Goal: Information Seeking & Learning: Learn about a topic

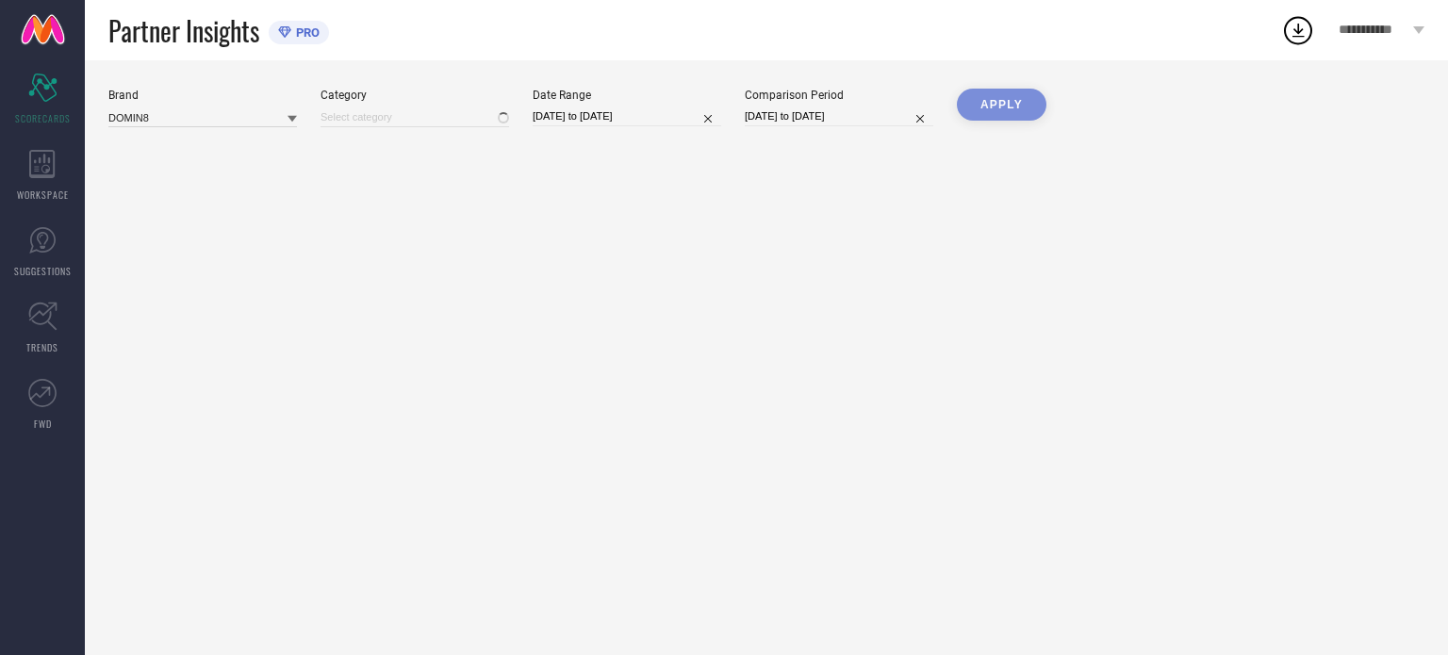
type input "All"
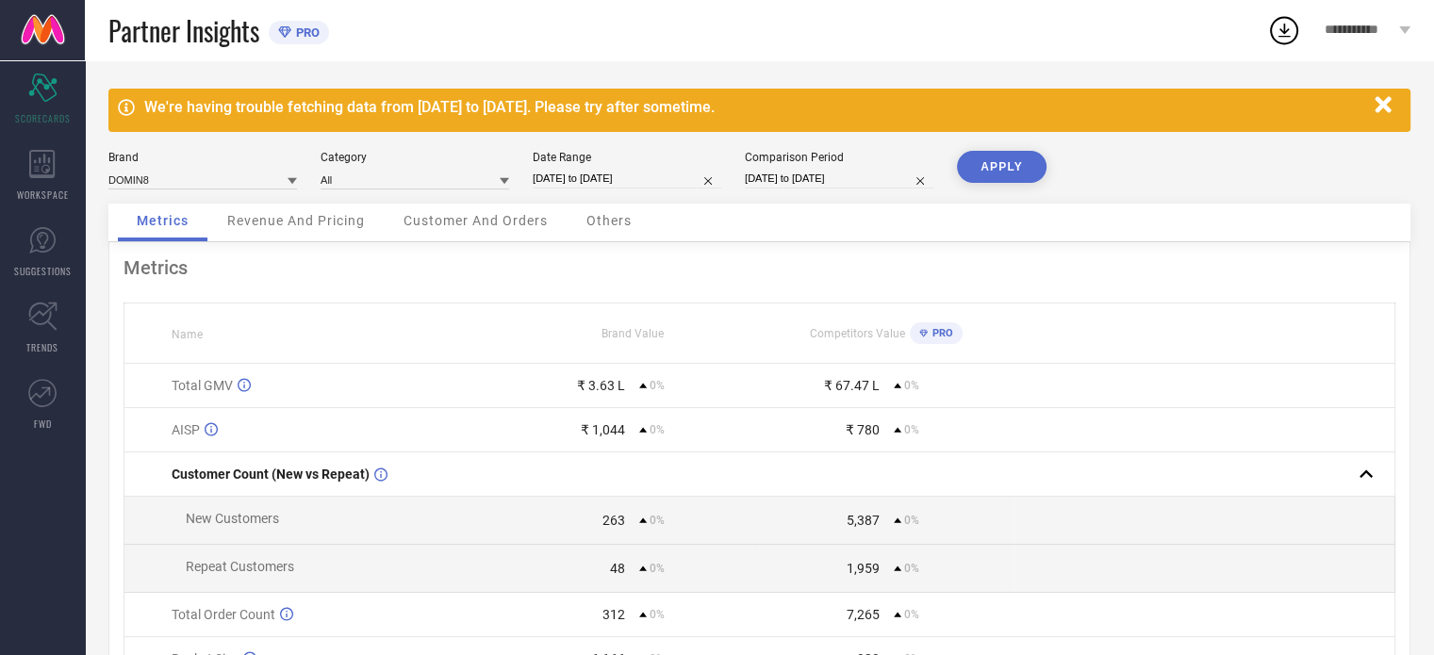
select select "7"
select select "2025"
select select "8"
select select "2025"
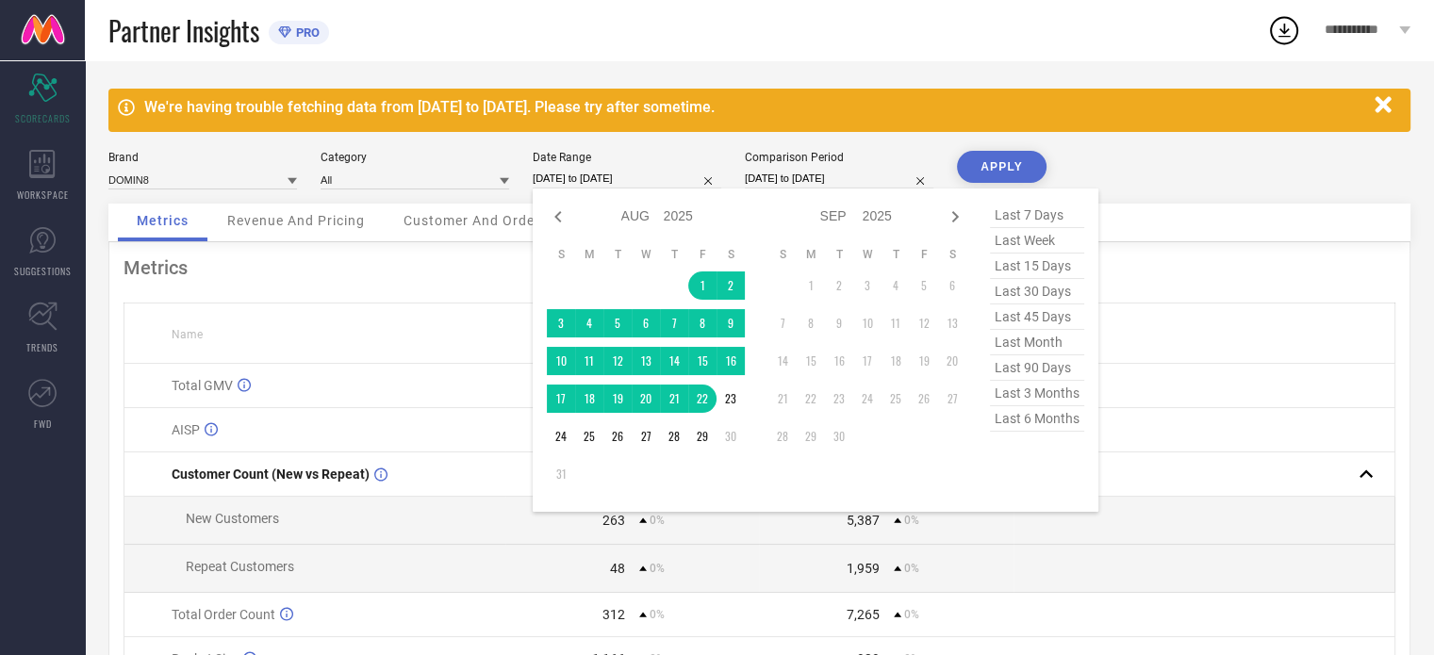
click at [656, 180] on input "[DATE] to [DATE]" at bounding box center [627, 179] width 189 height 20
click at [1049, 418] on span "last 6 months" at bounding box center [1037, 418] width 94 height 25
type input "[DATE] to [DATE]"
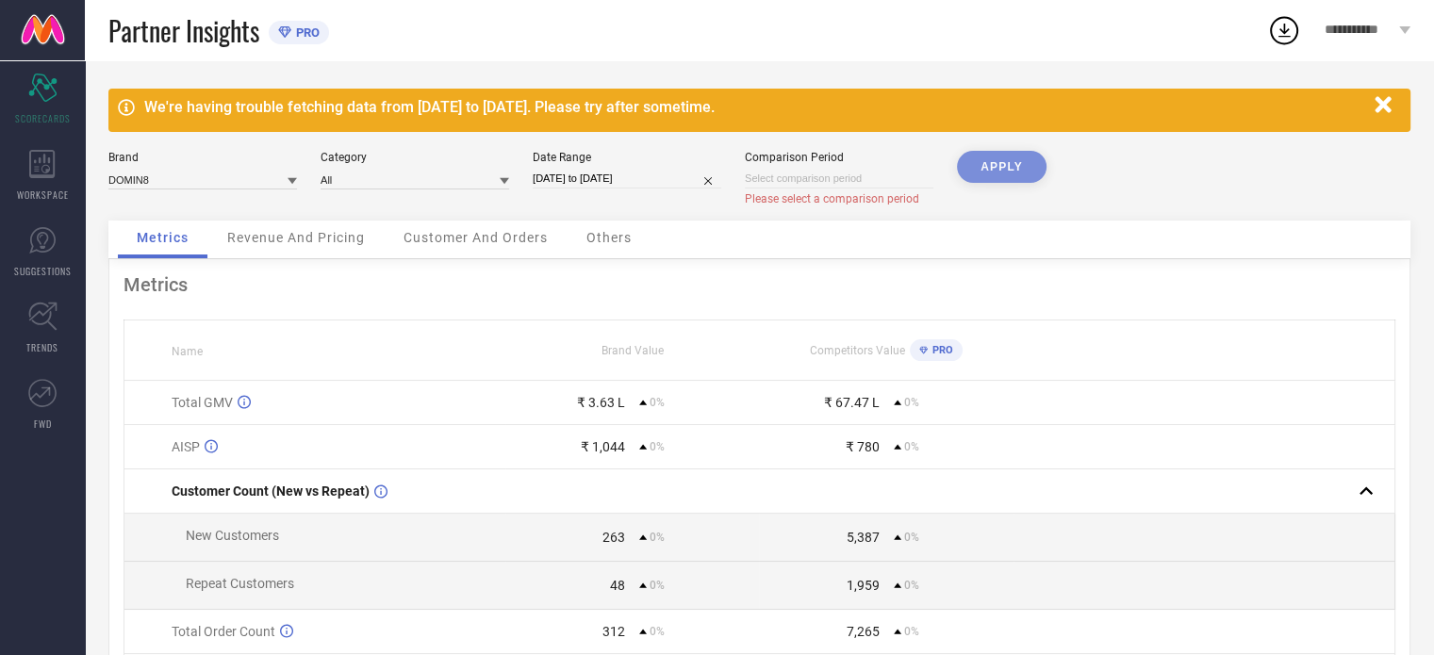
select select "8"
select select "2025"
select select "9"
select select "2025"
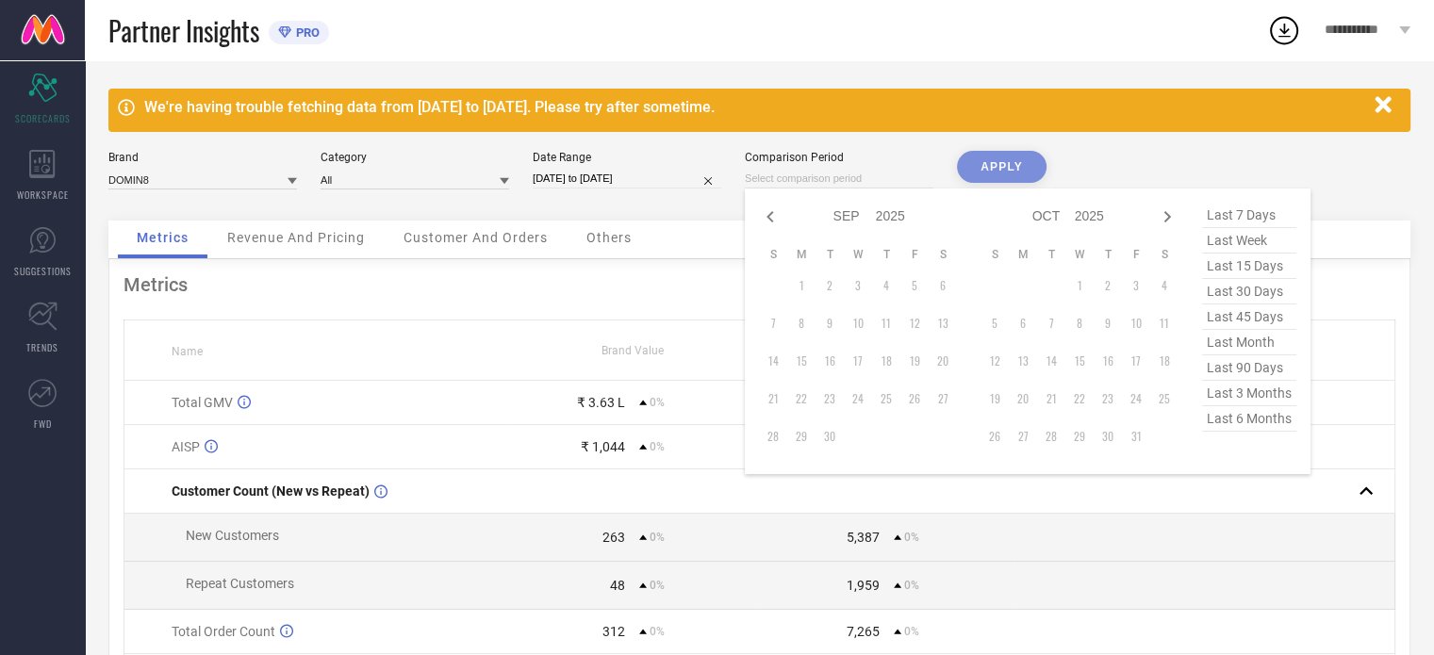
click at [853, 173] on input at bounding box center [839, 179] width 189 height 20
click at [766, 215] on icon at bounding box center [770, 217] width 23 height 23
select select "7"
select select "2025"
select select "8"
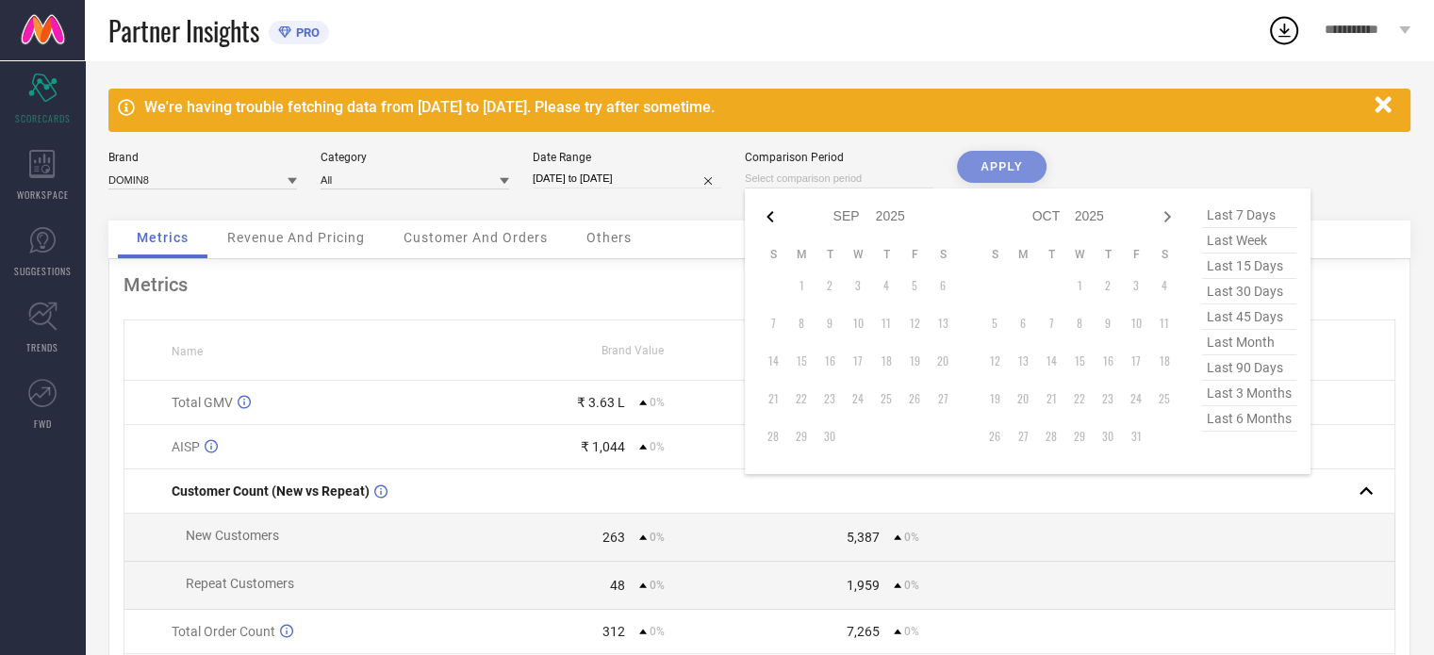
select select "2025"
click at [766, 215] on icon at bounding box center [770, 217] width 23 height 23
select select "5"
select select "2025"
select select "6"
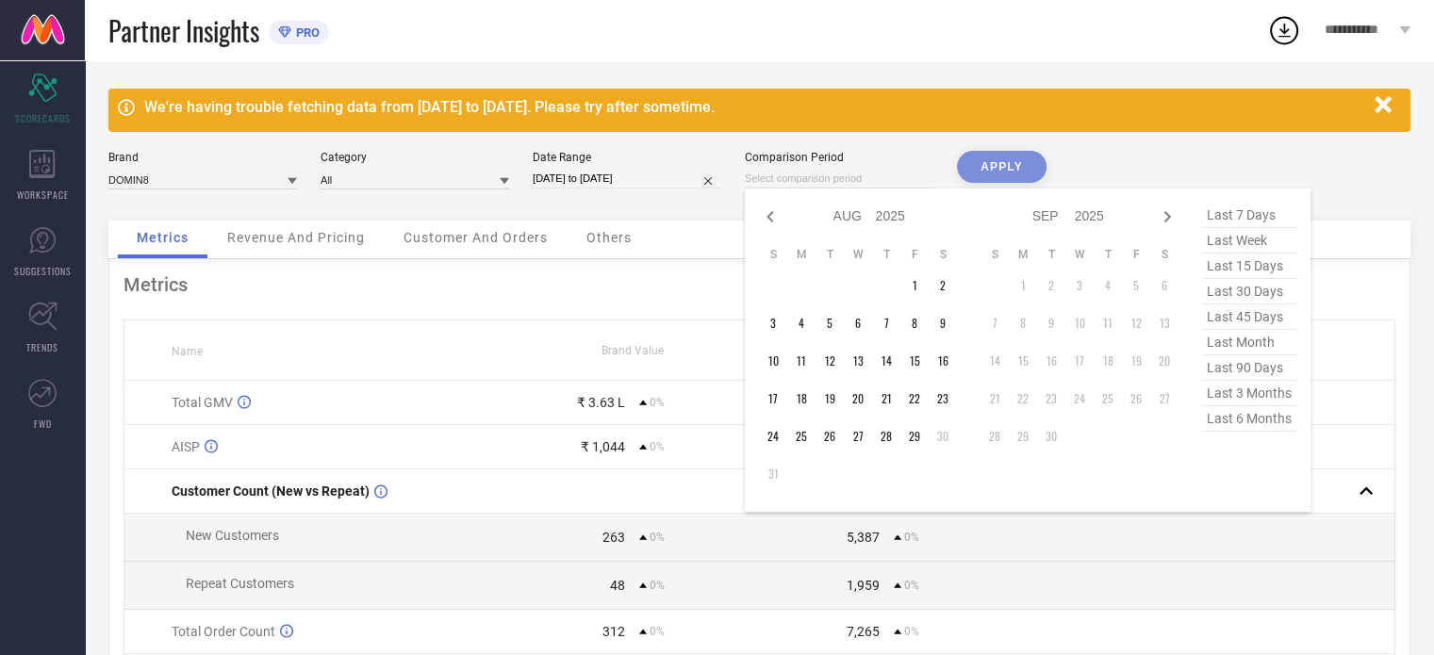
select select "2025"
click at [766, 215] on icon at bounding box center [770, 217] width 23 height 23
select select "4"
select select "2025"
select select "5"
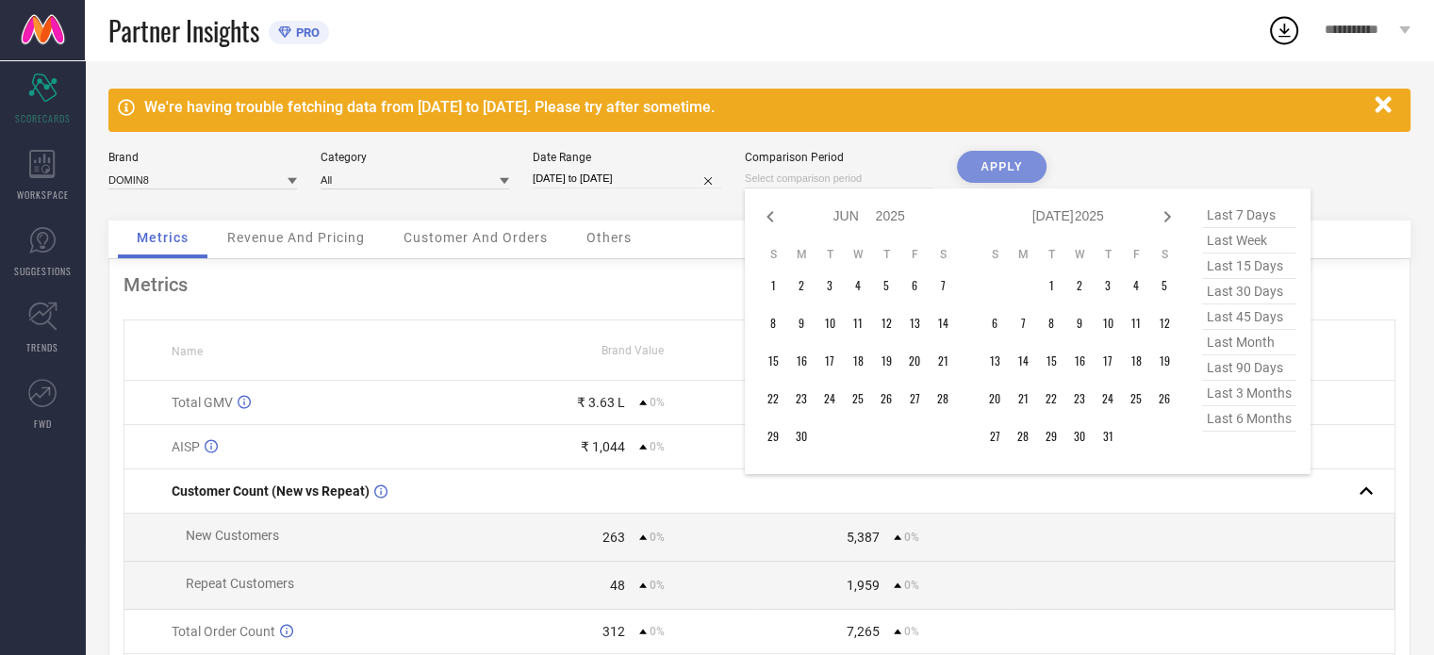
select select "2025"
click at [766, 215] on icon at bounding box center [770, 217] width 23 height 23
select select "3"
select select "2025"
select select "4"
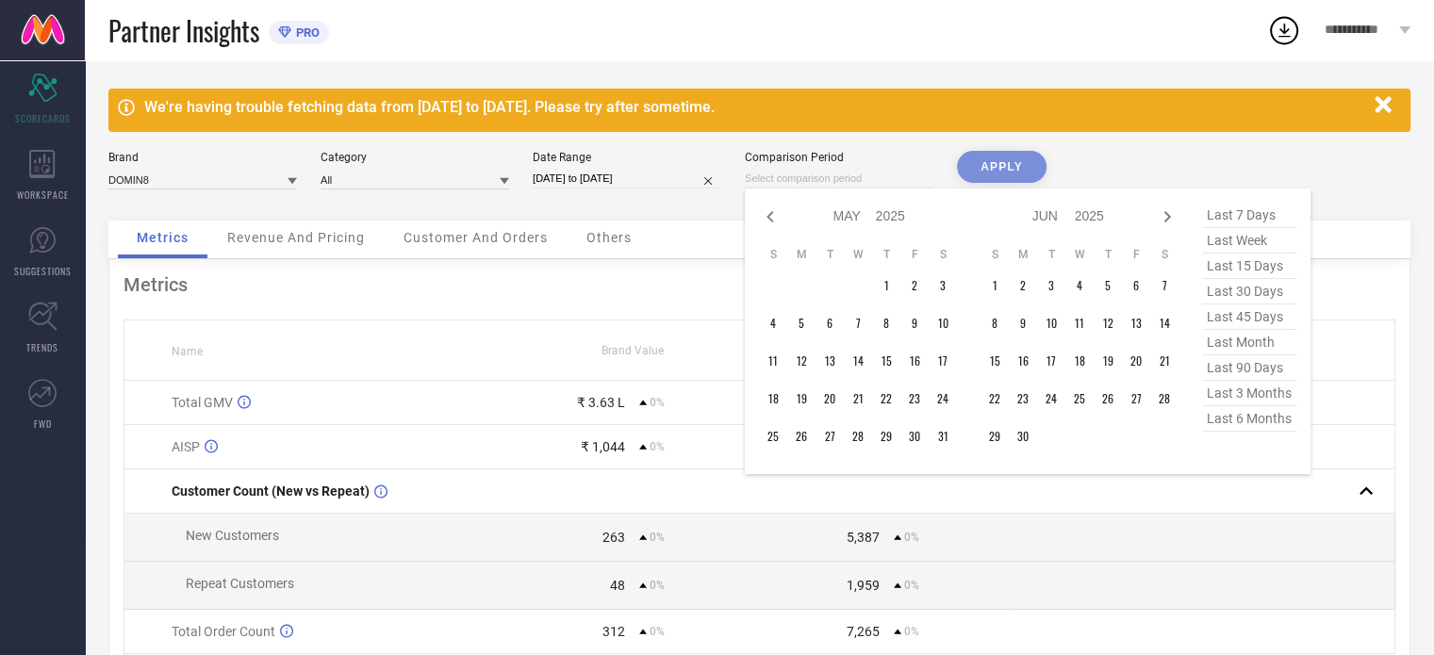
select select "2025"
click at [766, 215] on icon at bounding box center [770, 217] width 23 height 23
select select "1"
select select "2025"
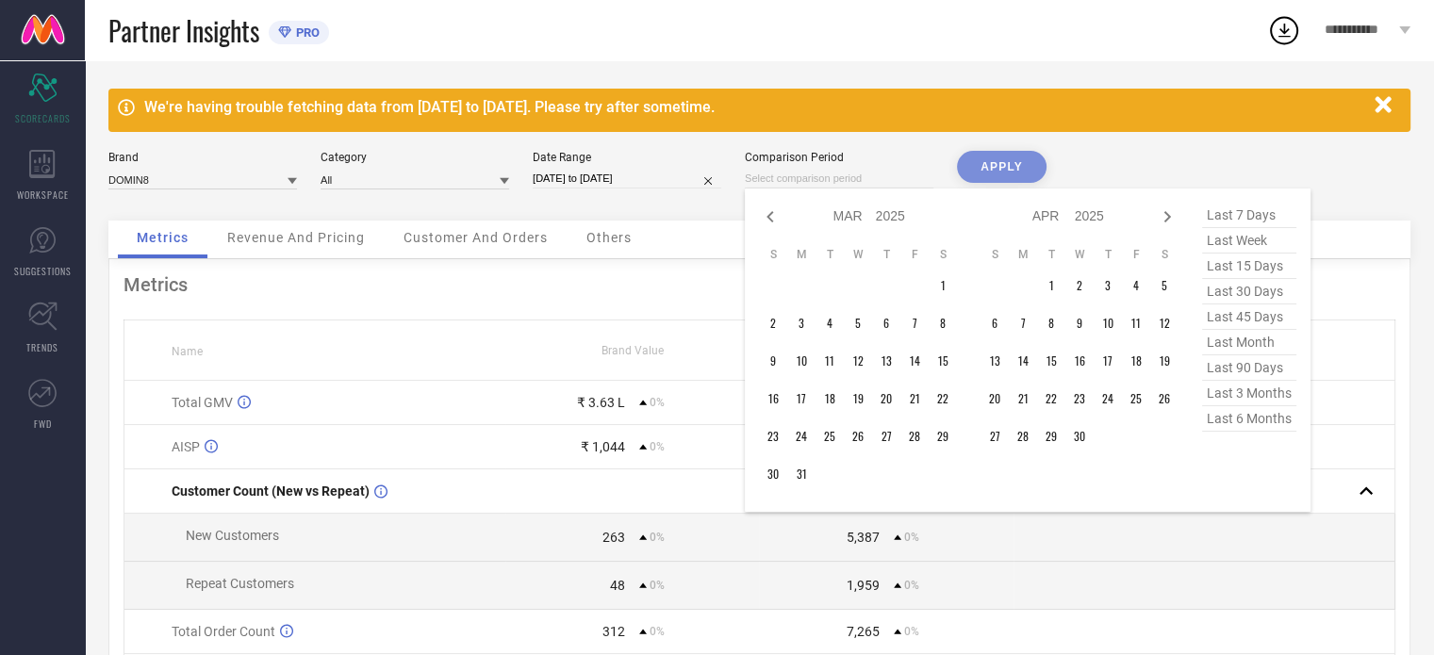
select select "2"
select select "2025"
click at [766, 215] on icon at bounding box center [770, 217] width 23 height 23
select select "11"
select select "2024"
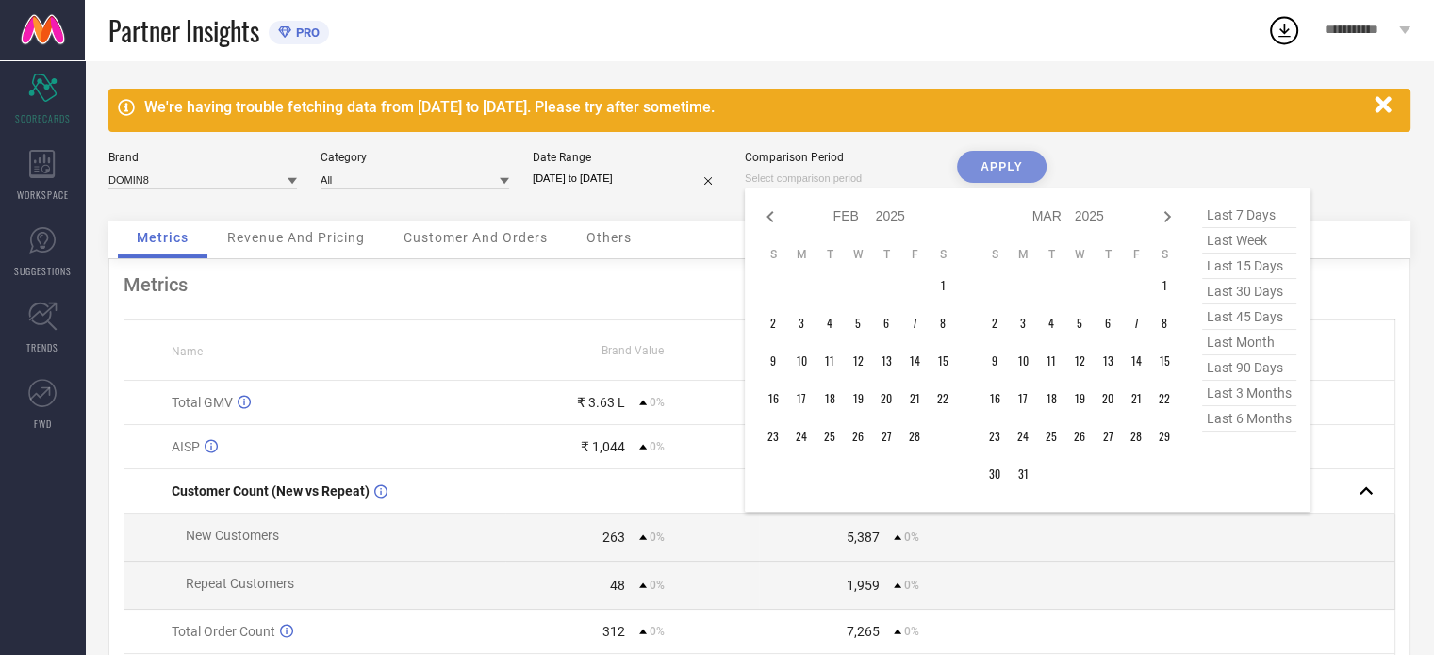
select select "2025"
click at [766, 215] on icon at bounding box center [770, 217] width 23 height 23
select select "10"
select select "2024"
select select "11"
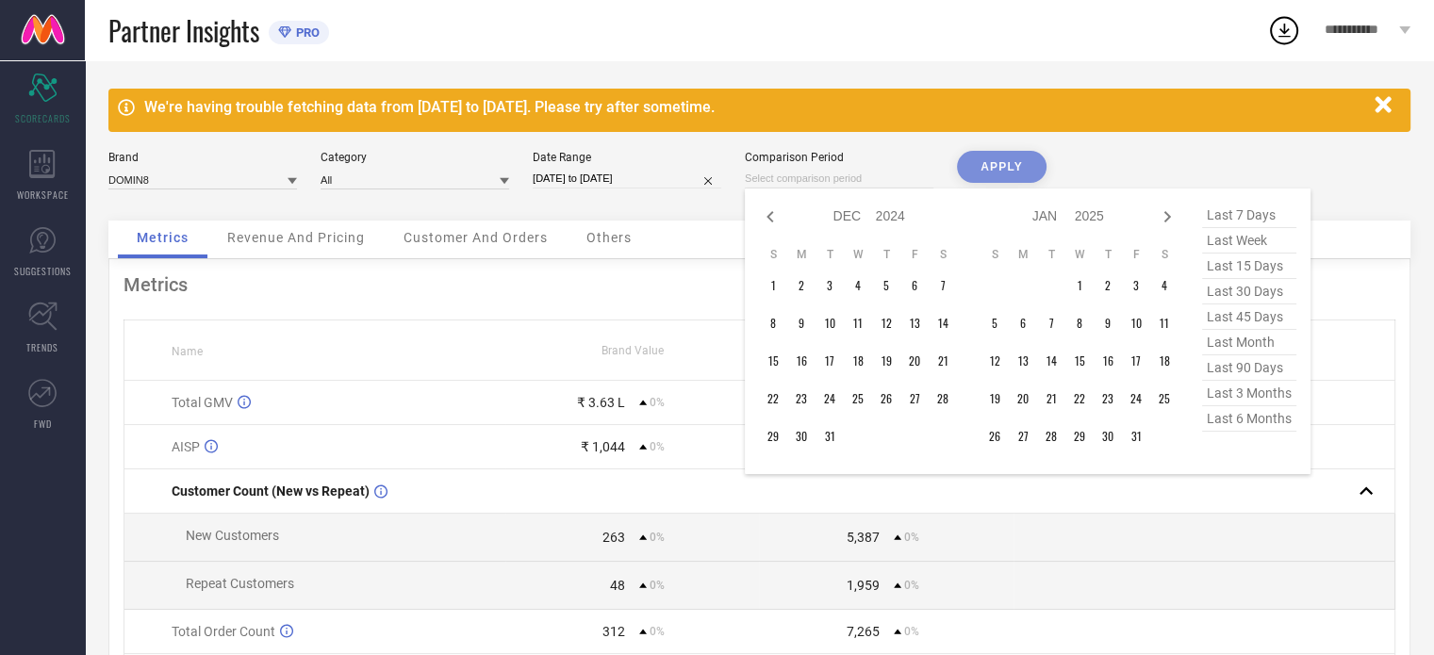
select select "2024"
click at [766, 215] on icon at bounding box center [770, 217] width 23 height 23
select select "9"
select select "2024"
select select "10"
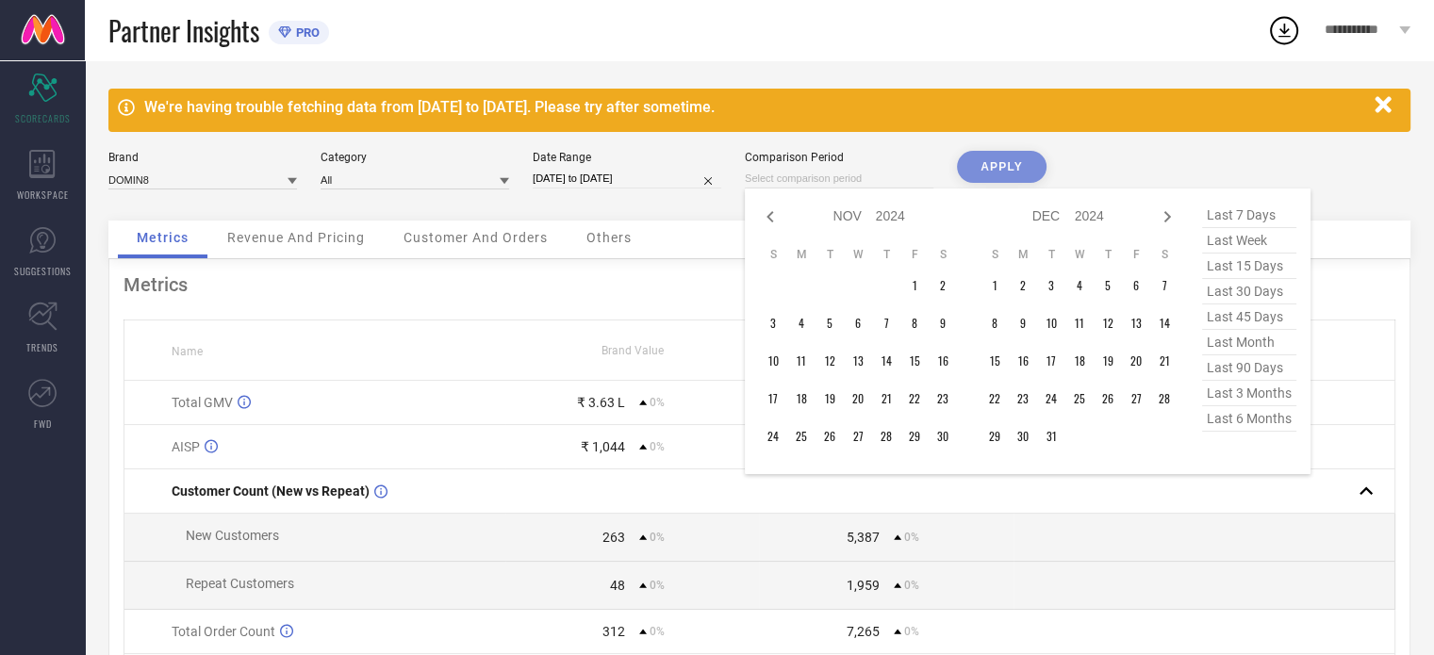
select select "2024"
click at [766, 215] on icon at bounding box center [770, 217] width 23 height 23
select select "8"
select select "2024"
select select "9"
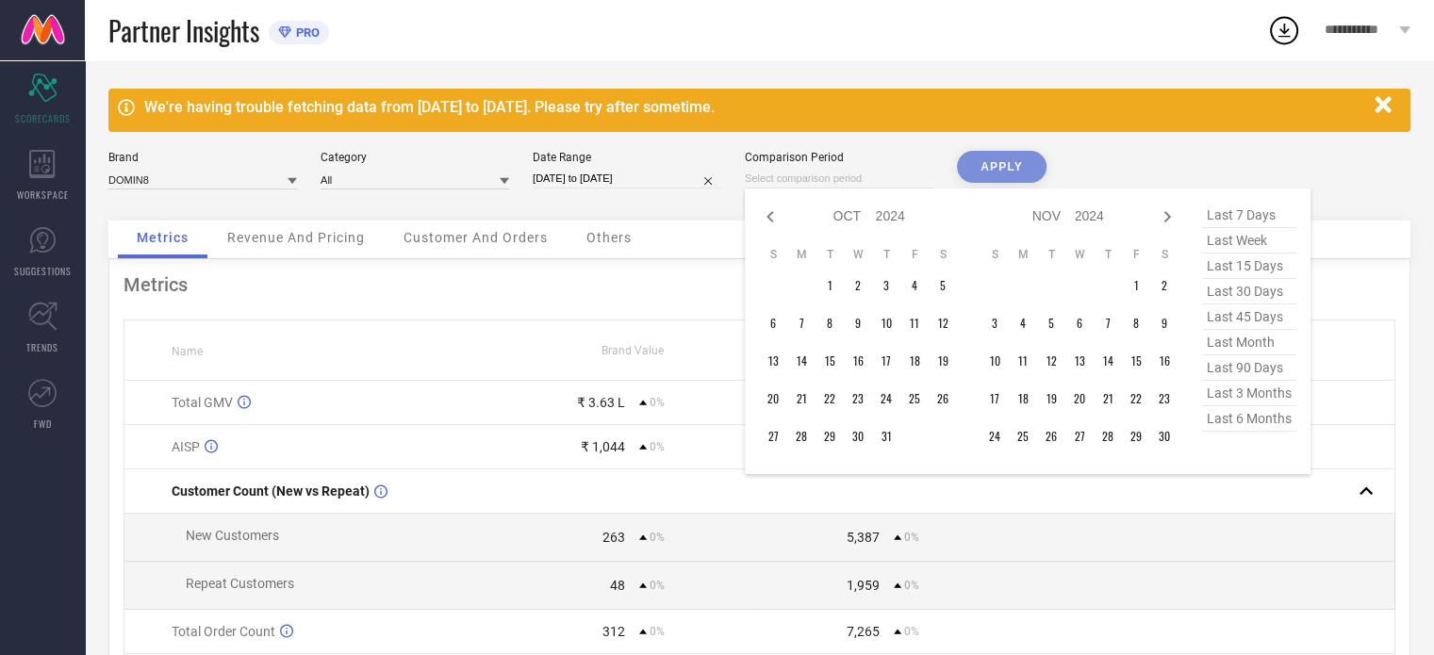
select select "2024"
click at [766, 215] on icon at bounding box center [770, 217] width 23 height 23
select select "7"
select select "2024"
select select "8"
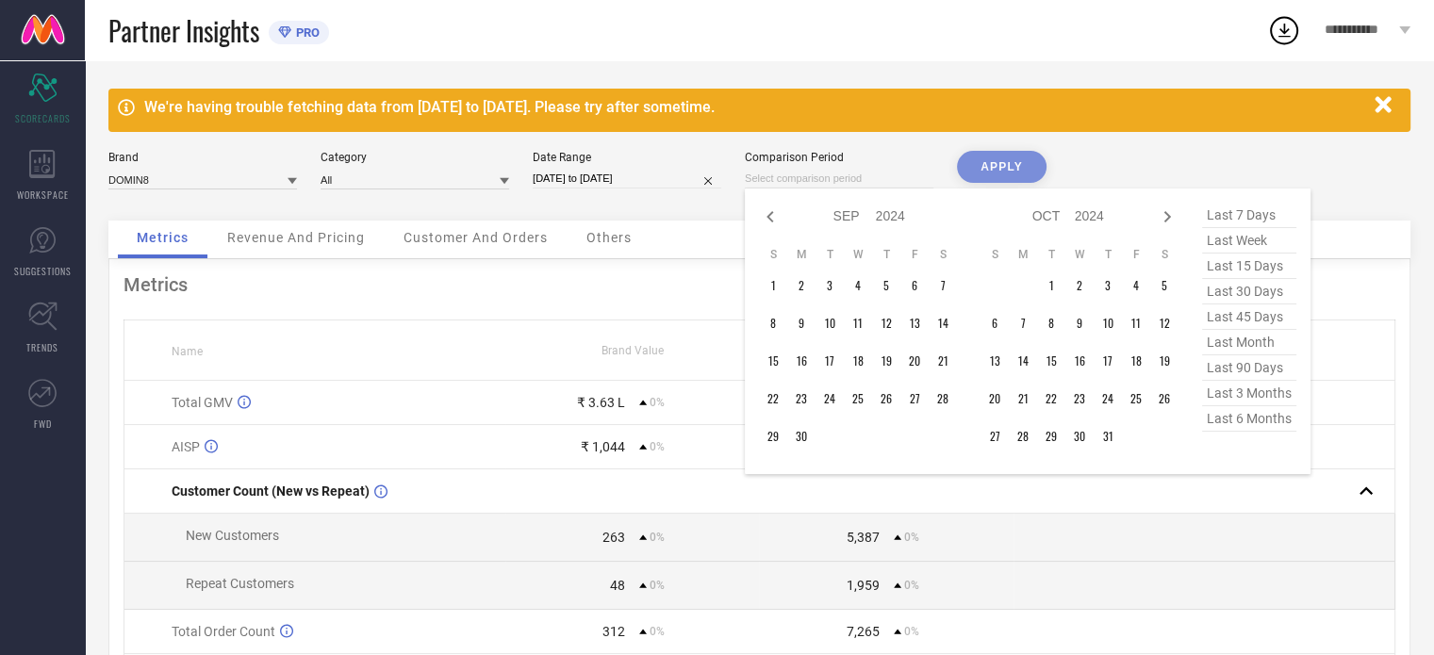
select select "2024"
type input "After [DATE]"
click at [894, 273] on td "1" at bounding box center [886, 286] width 28 height 28
click at [1172, 220] on icon at bounding box center [1167, 217] width 23 height 23
select select "8"
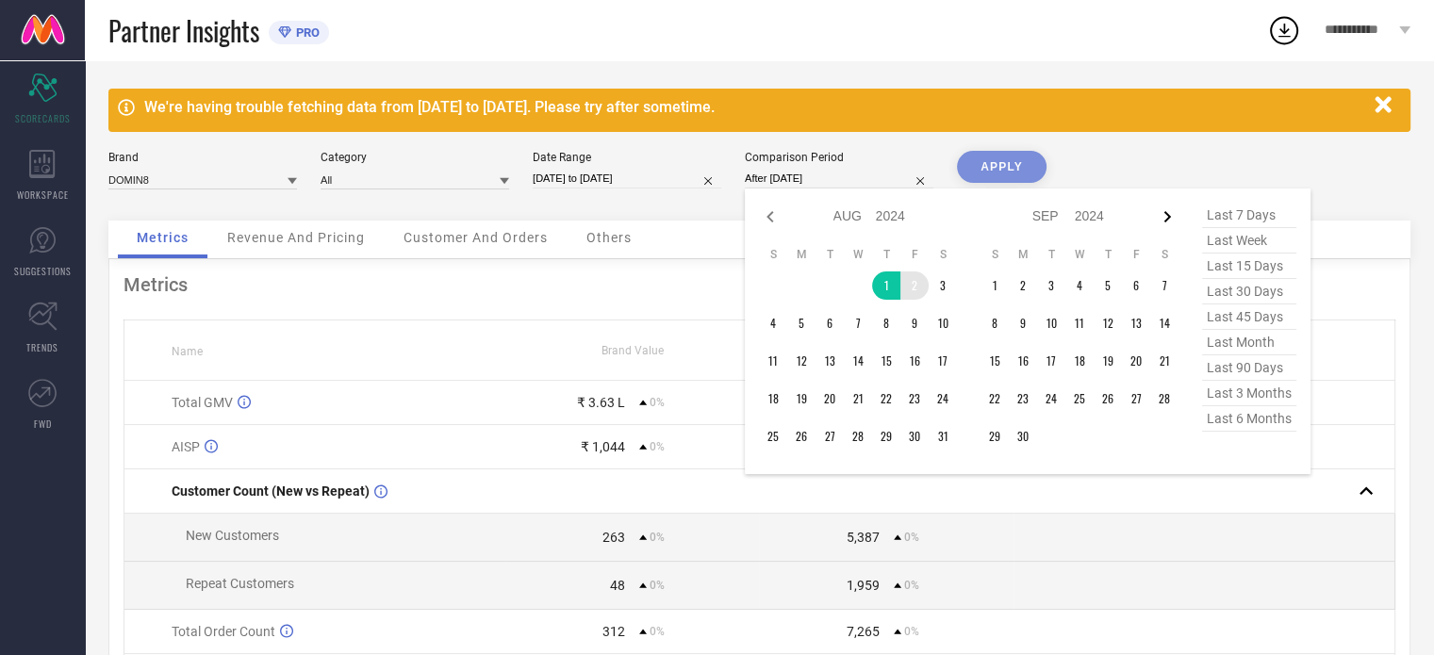
select select "2024"
select select "9"
select select "2024"
click at [1172, 220] on icon at bounding box center [1167, 217] width 23 height 23
select select "9"
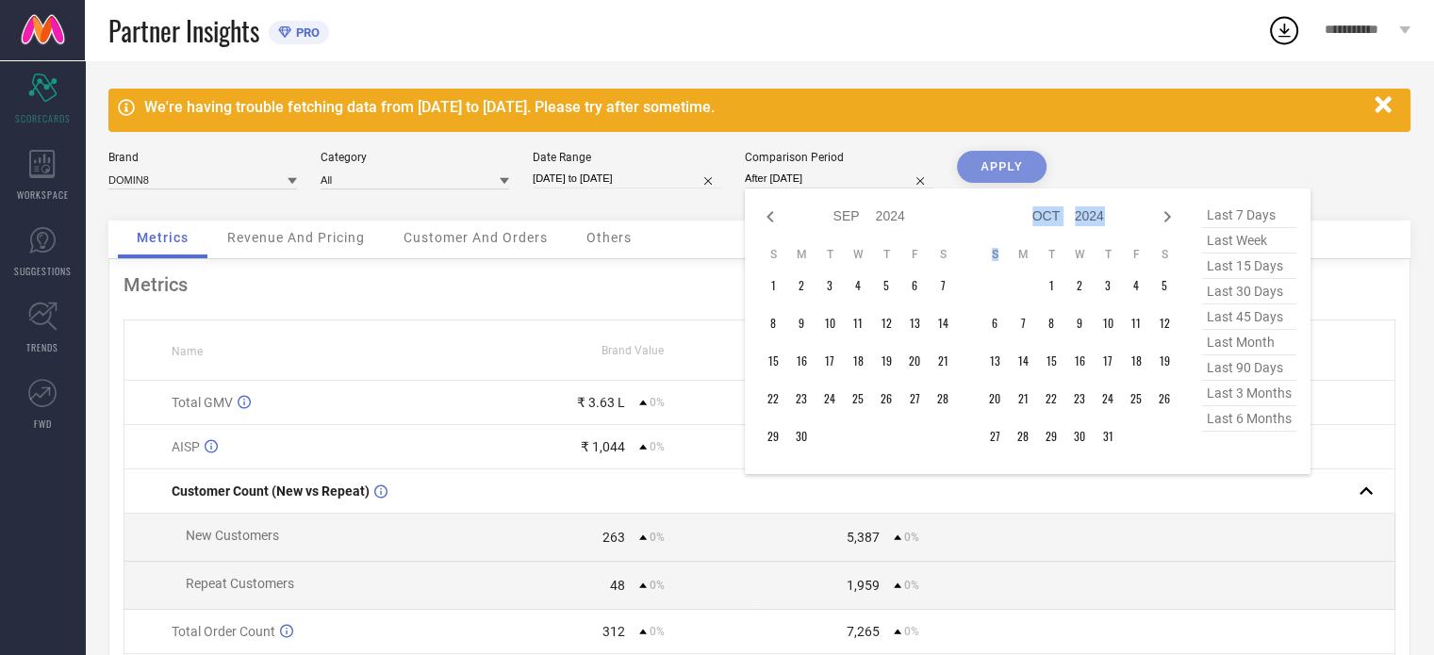
select select "2024"
select select "10"
select select "2024"
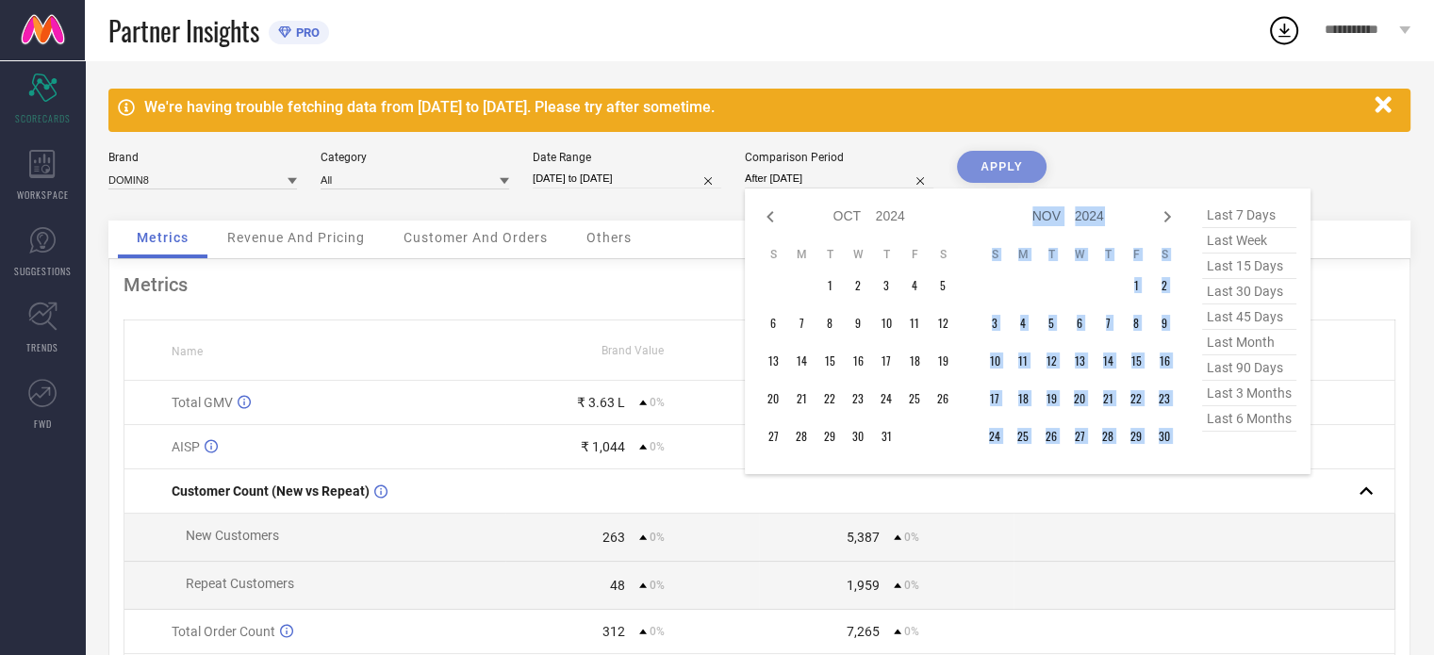
click at [1172, 220] on icon at bounding box center [1167, 217] width 23 height 23
select select "10"
select select "2024"
select select "11"
select select "2024"
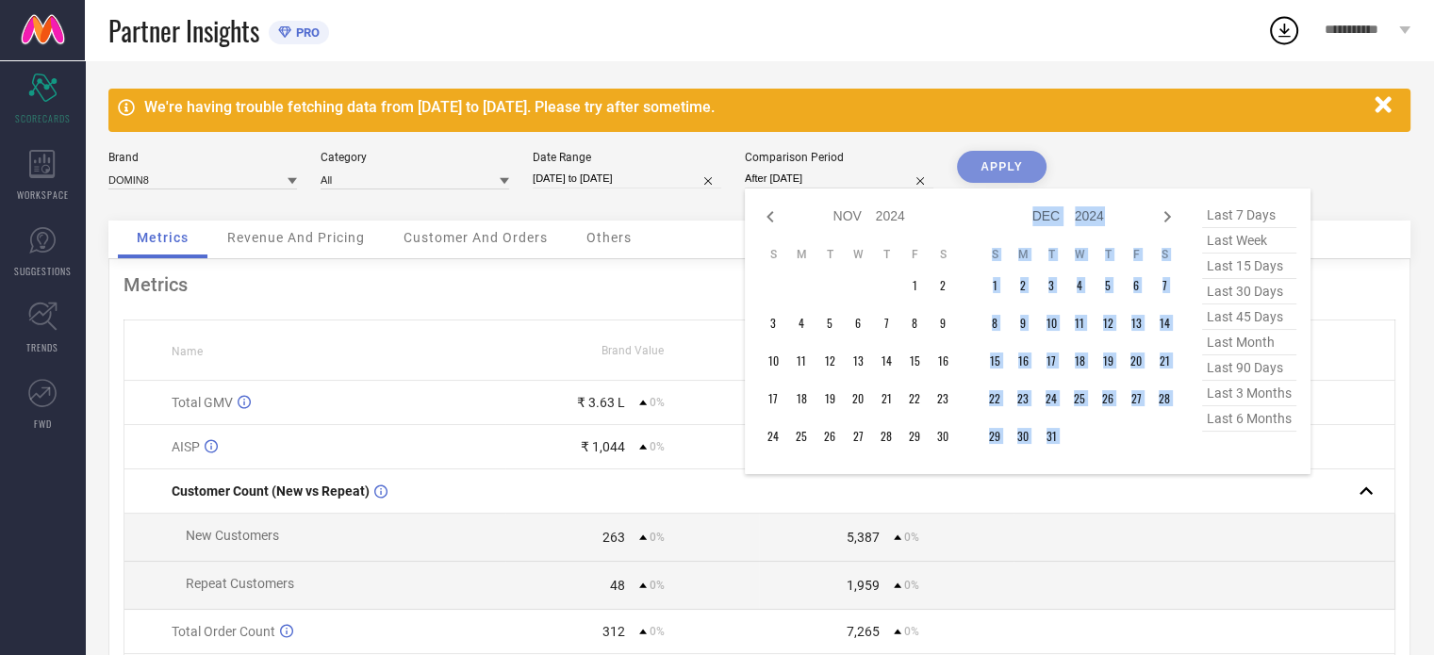
click at [1172, 220] on icon at bounding box center [1167, 217] width 23 height 23
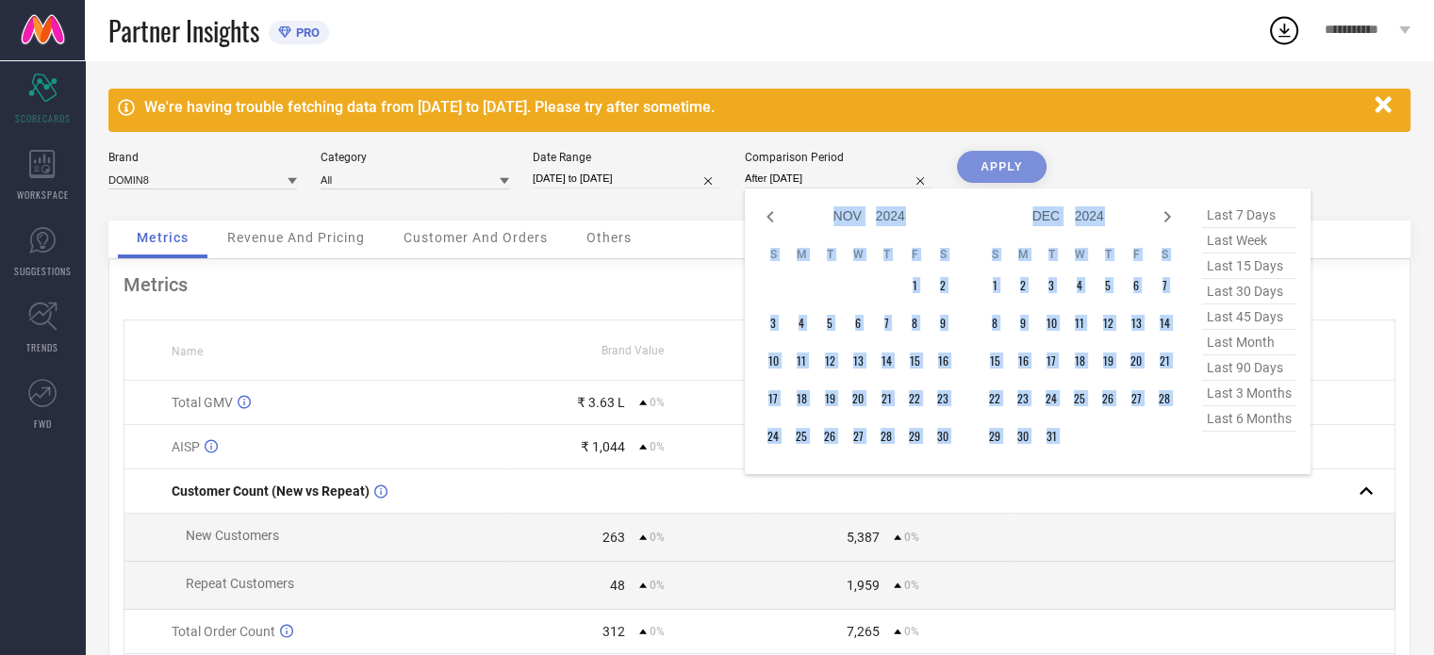
select select "2025"
select select "1"
select select "2025"
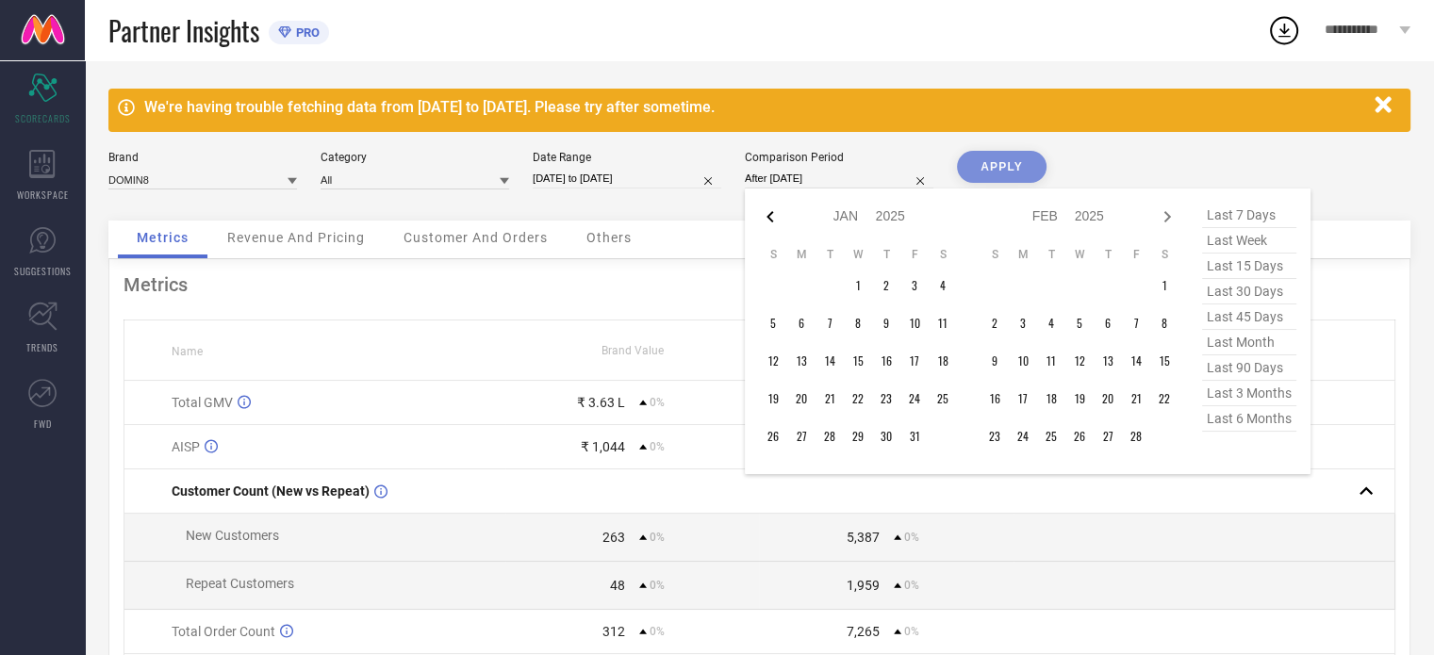
click at [775, 220] on icon at bounding box center [770, 217] width 23 height 23
select select "11"
select select "2024"
select select "2025"
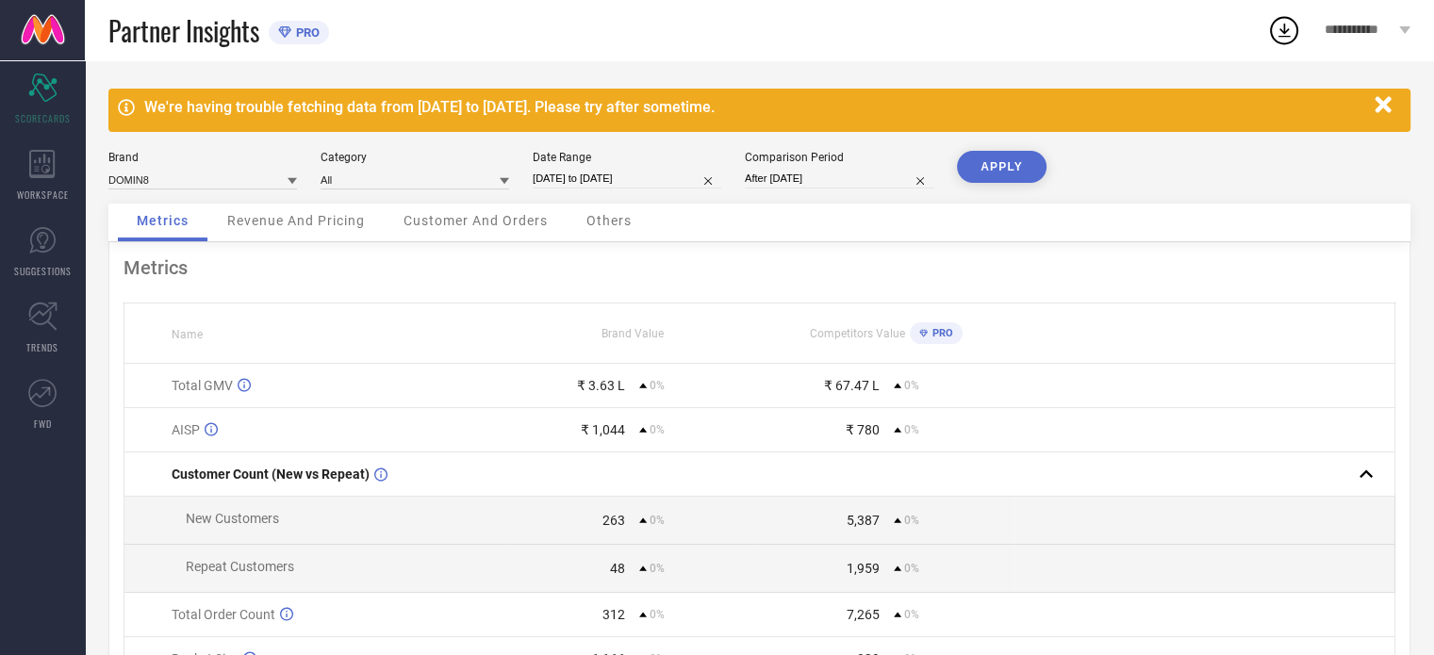
type input "[DATE] to [DATE]"
click at [996, 174] on button "APPLY" at bounding box center [1002, 167] width 90 height 32
click at [1380, 108] on icon "button" at bounding box center [1383, 104] width 16 height 16
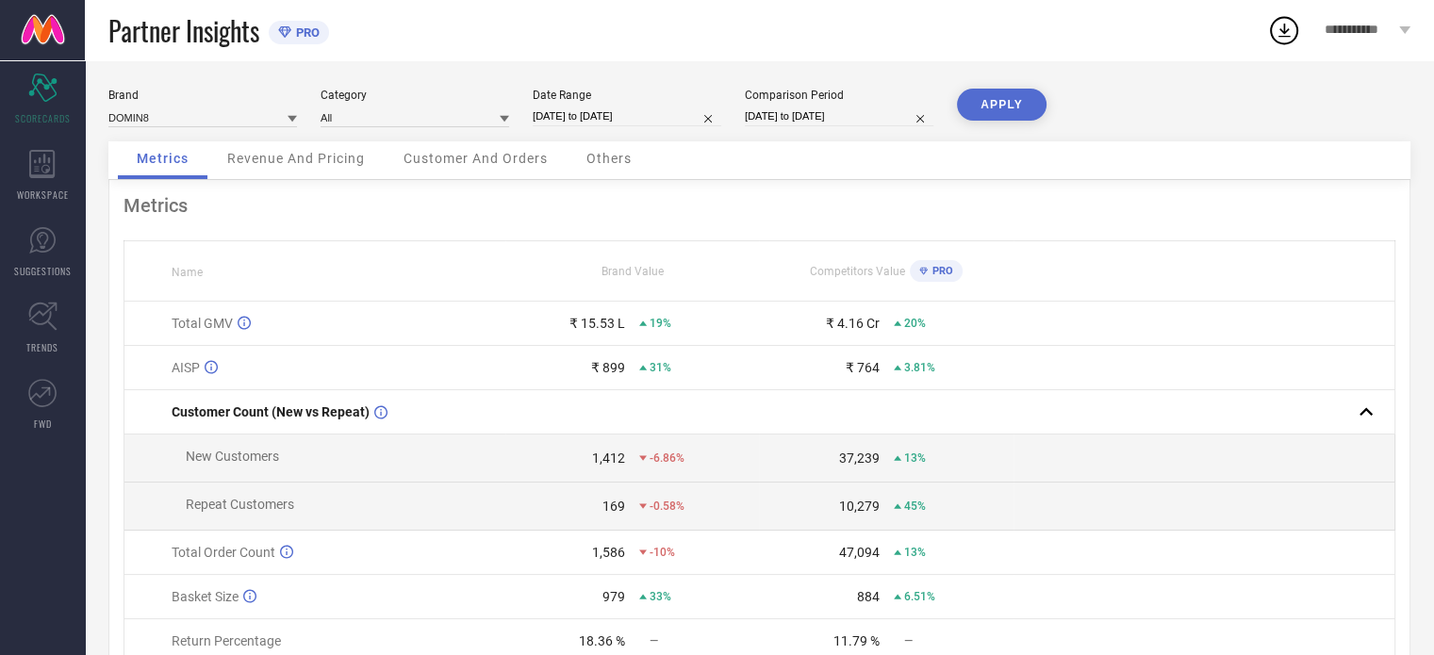
click at [331, 162] on span "Revenue And Pricing" at bounding box center [296, 158] width 138 height 15
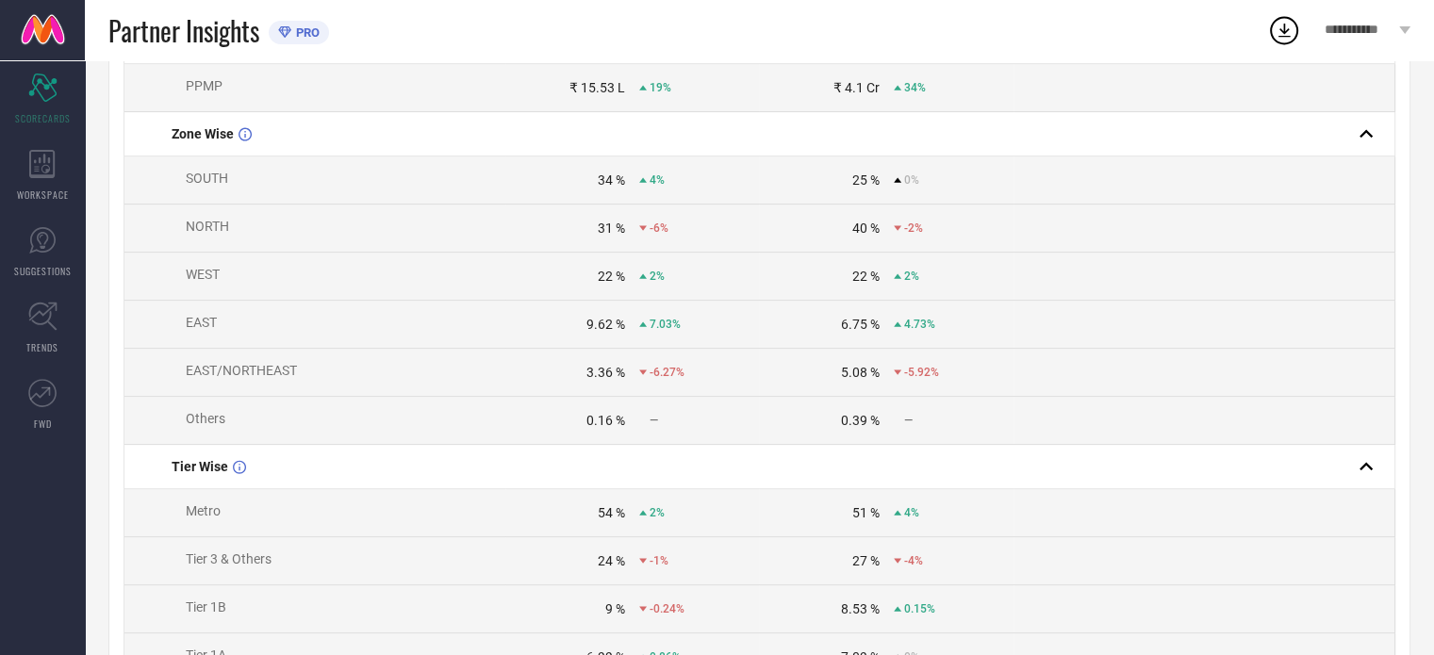
scroll to position [608, 0]
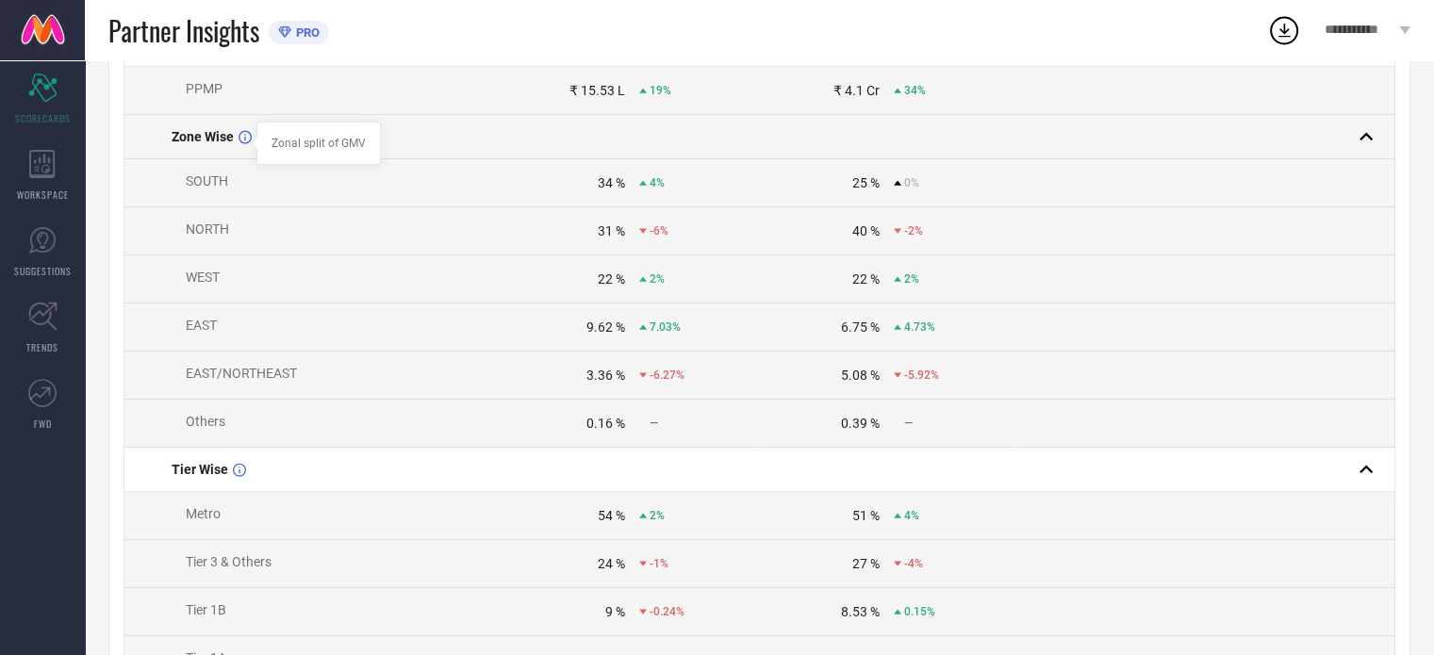
click at [241, 144] on icon at bounding box center [245, 137] width 13 height 14
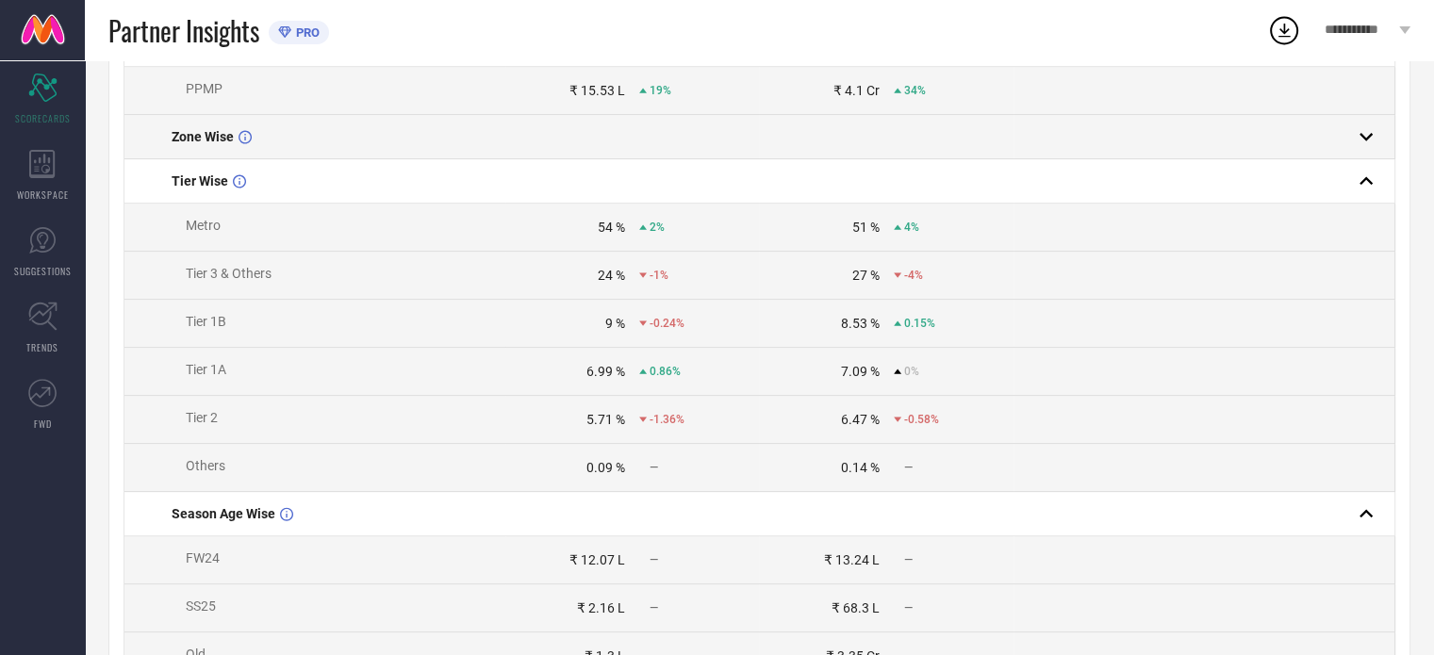
click at [241, 144] on icon at bounding box center [245, 137] width 13 height 14
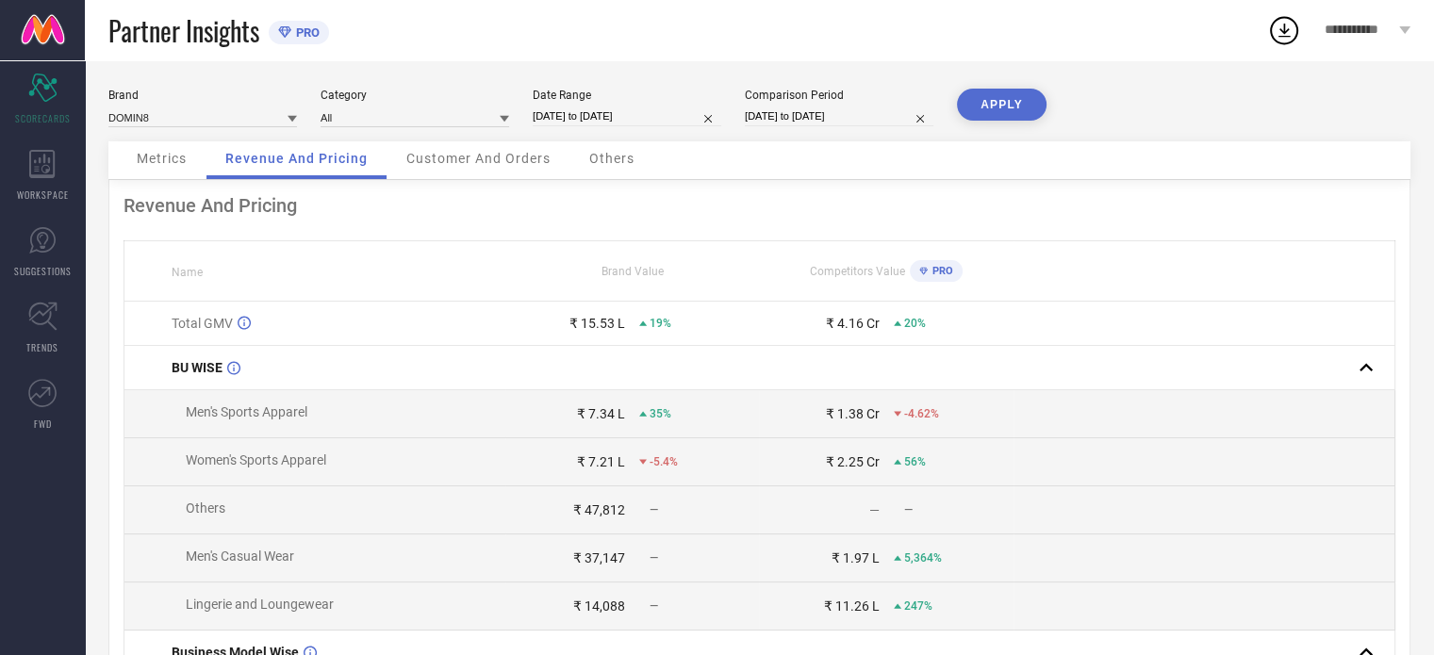
scroll to position [0, 0]
click at [504, 160] on span "Customer And Orders" at bounding box center [478, 158] width 144 height 15
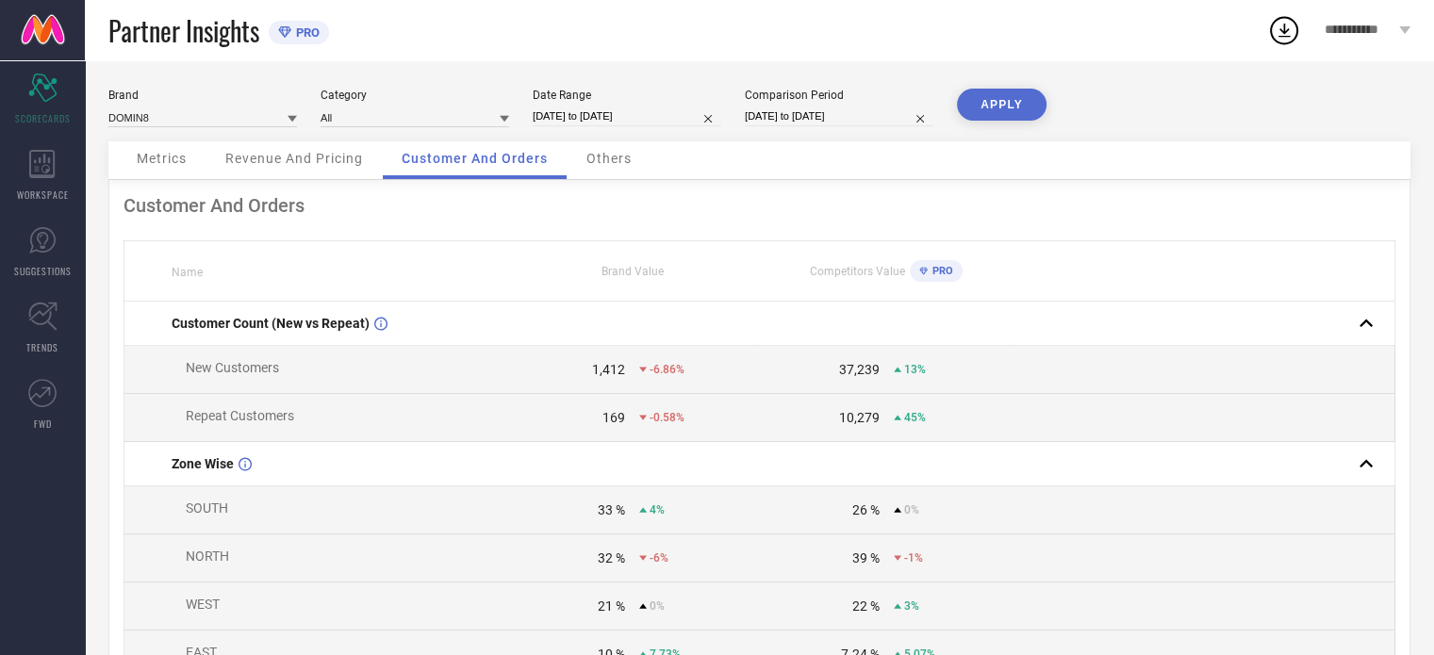
click at [587, 154] on span "Others" at bounding box center [608, 158] width 45 height 15
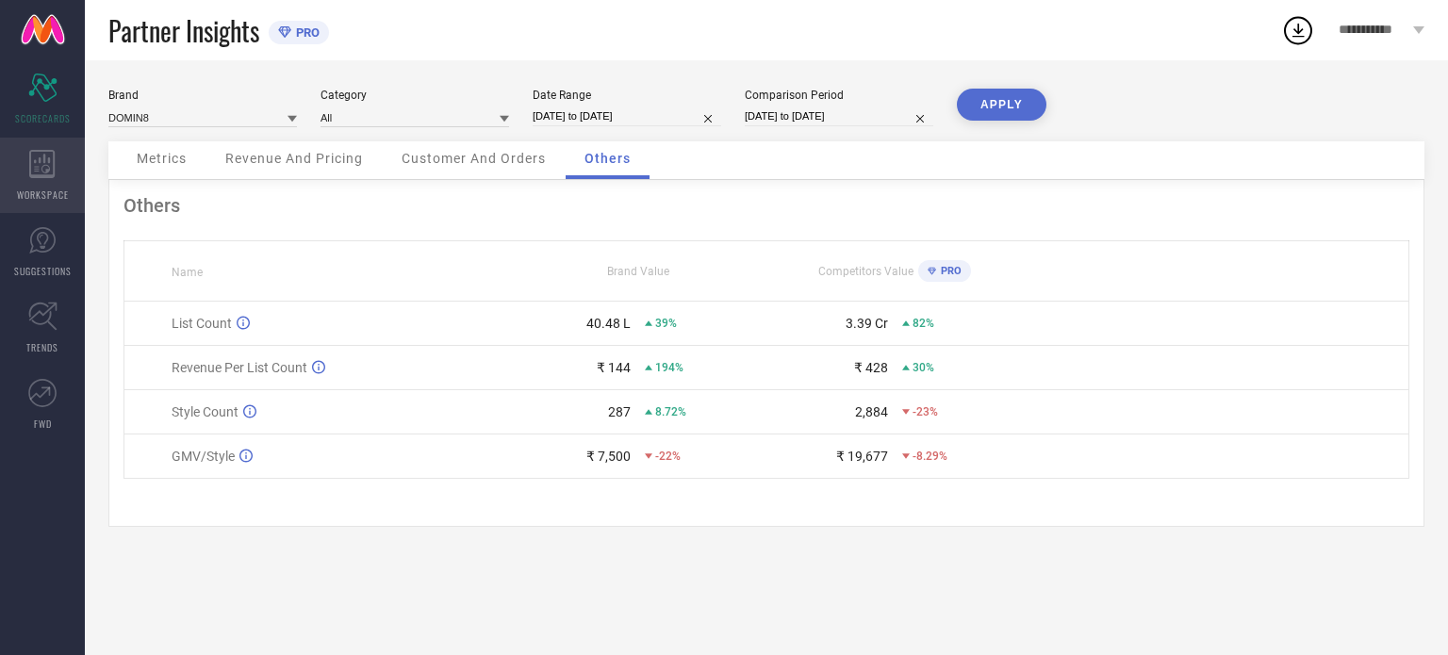
click at [43, 170] on icon at bounding box center [42, 164] width 26 height 28
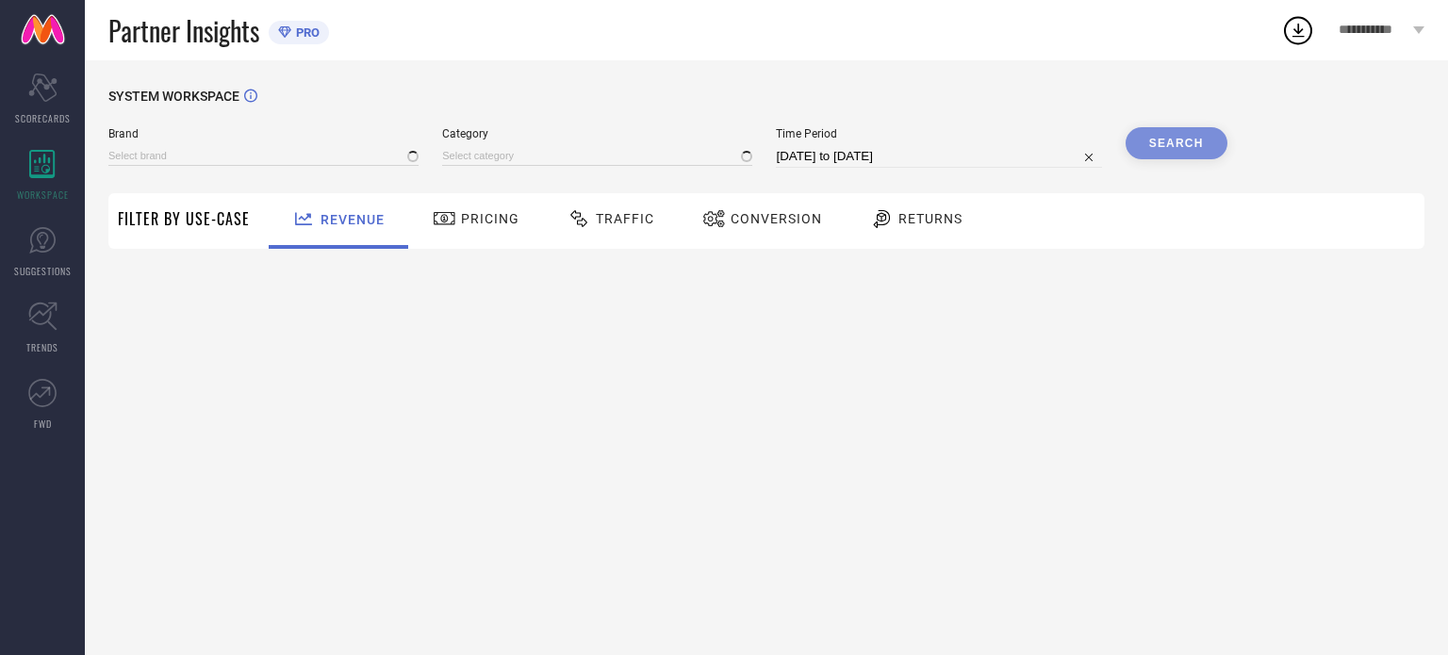
type input "DOMIN8"
type input "All"
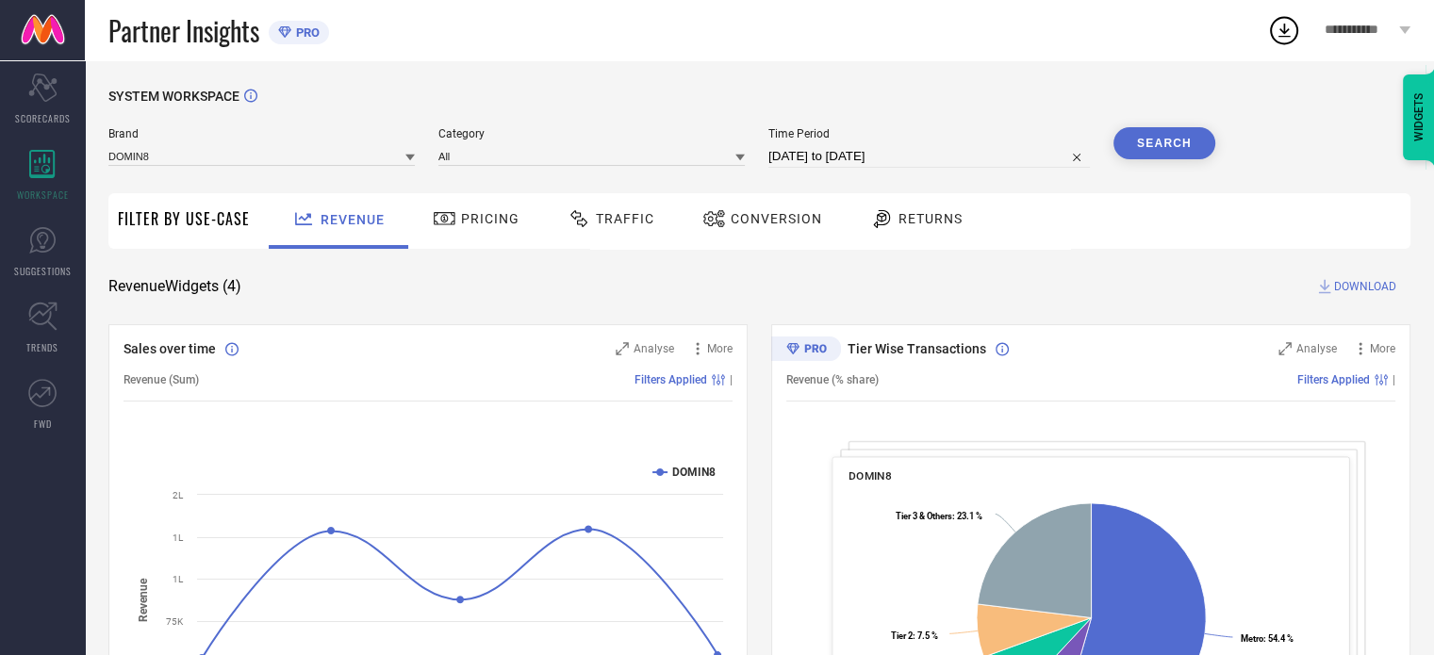
click at [826, 161] on input "[DATE] to [DATE]" at bounding box center [929, 156] width 322 height 23
select select "6"
select select "2025"
select select "7"
select select "2025"
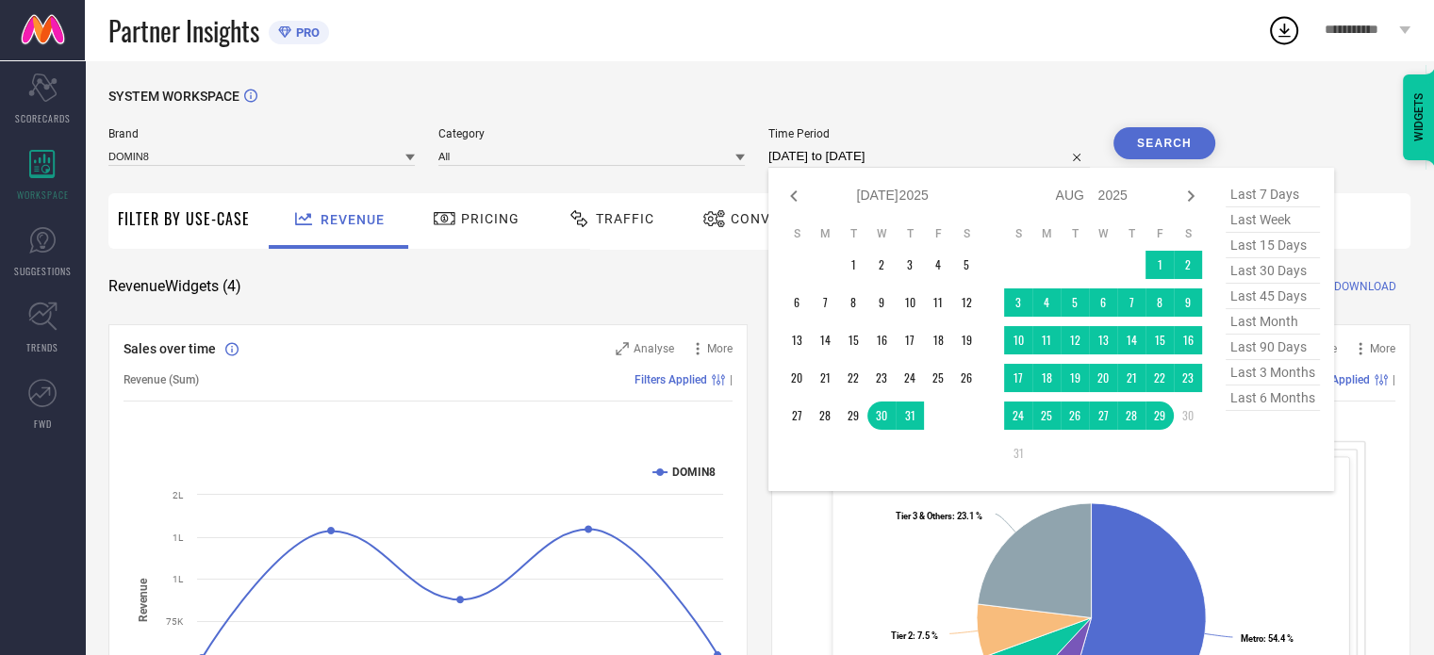
click at [1286, 407] on span "last 6 months" at bounding box center [1273, 398] width 94 height 25
type input "[DATE] to [DATE]"
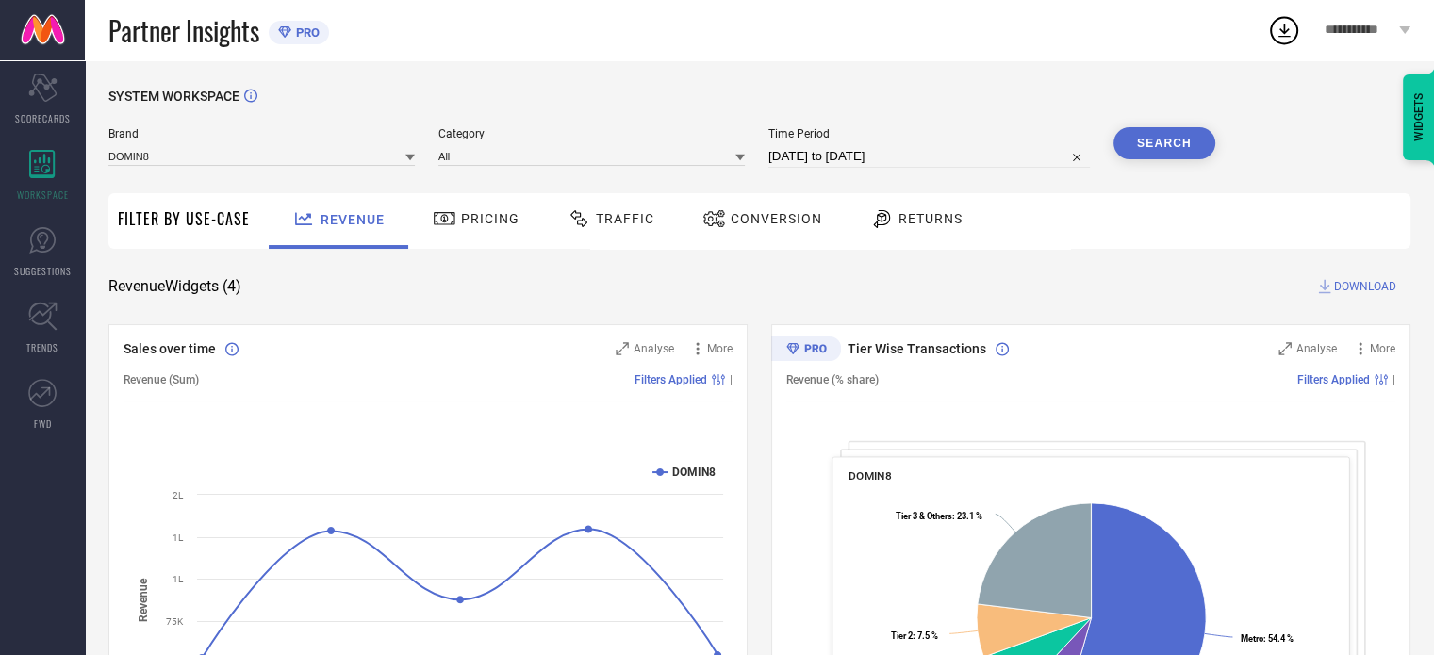
click at [1207, 150] on button "Search" at bounding box center [1165, 143] width 102 height 32
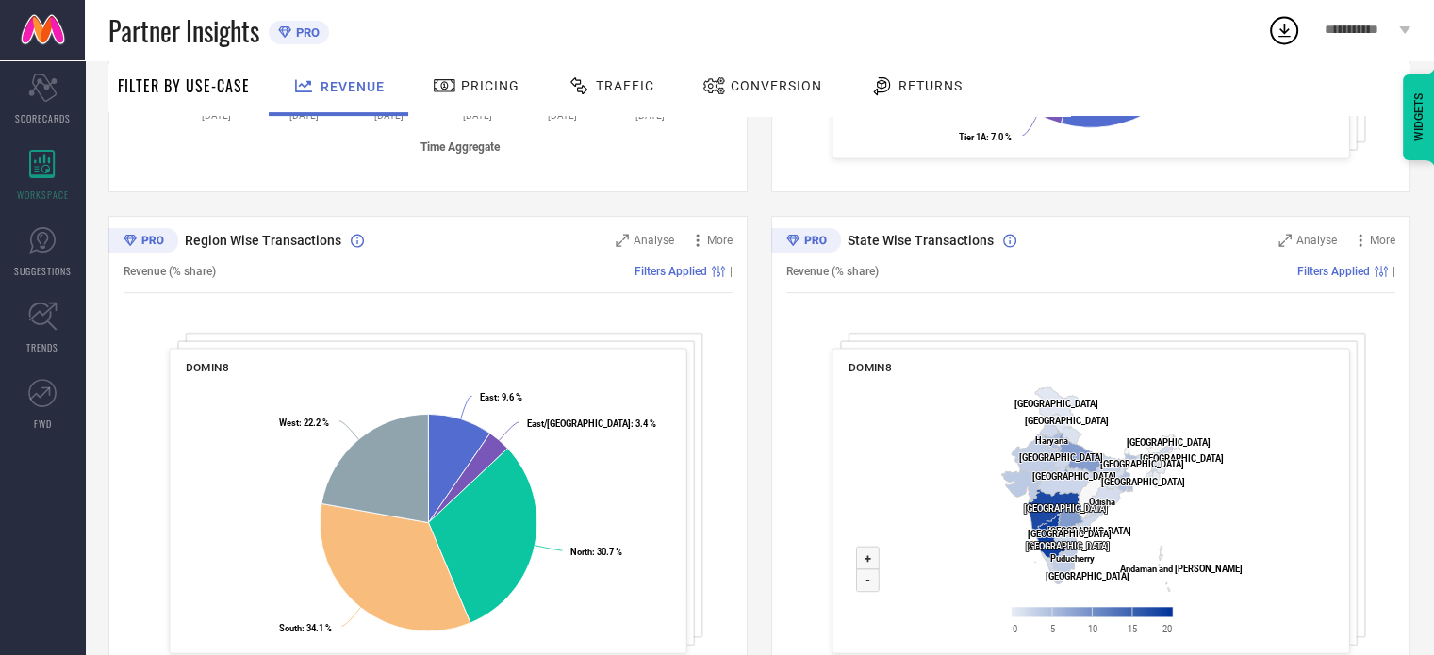
scroll to position [664, 0]
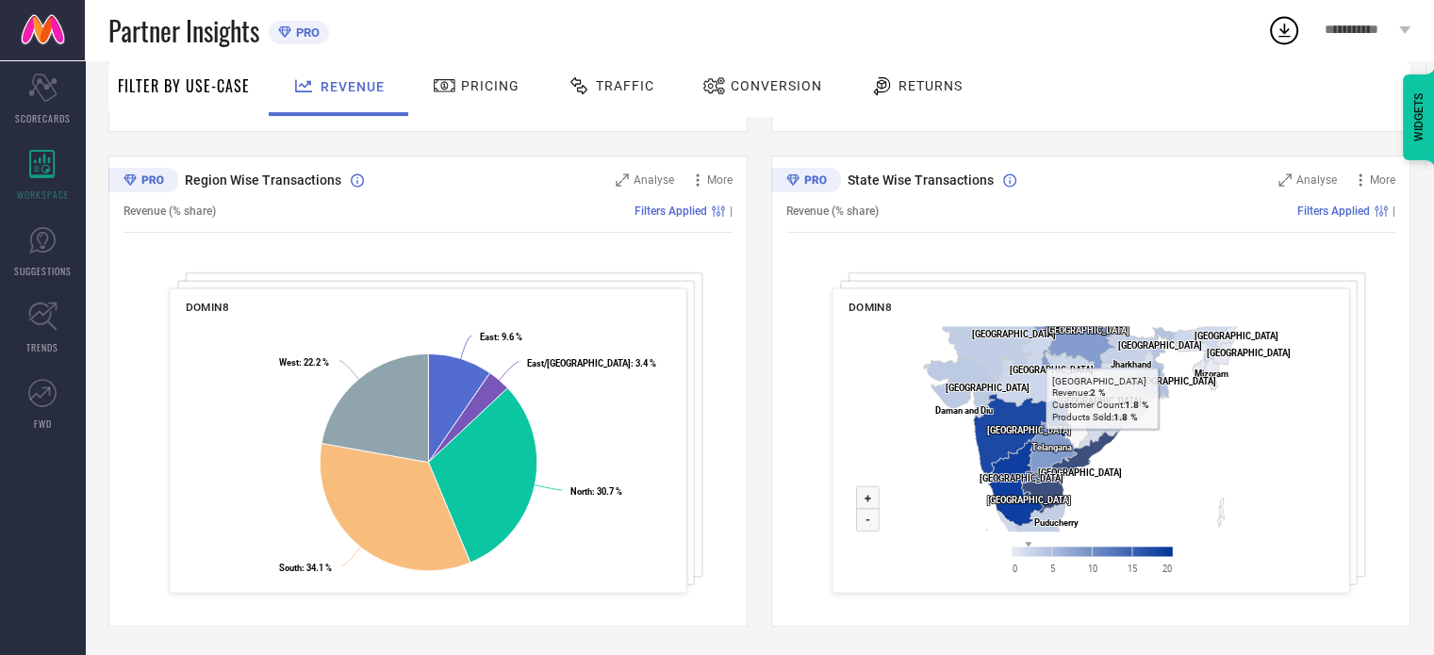
drag, startPoint x: 1026, startPoint y: 452, endPoint x: 1109, endPoint y: 438, distance: 84.0
click at [1109, 438] on icon "Created with Highcharts 9.3.3 Zoom in + Zoom out - [GEOGRAPHIC_DATA] ​ [GEOGRAP…" at bounding box center [1091, 455] width 485 height 273
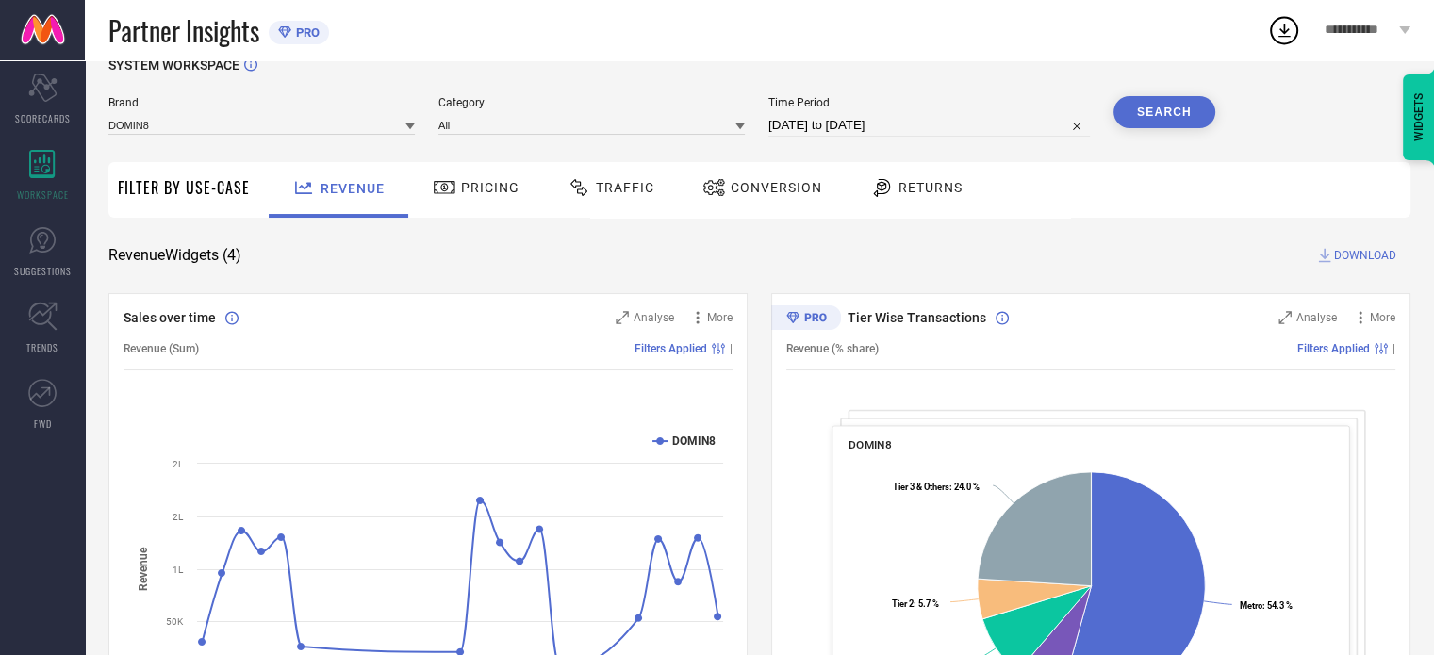
scroll to position [0, 0]
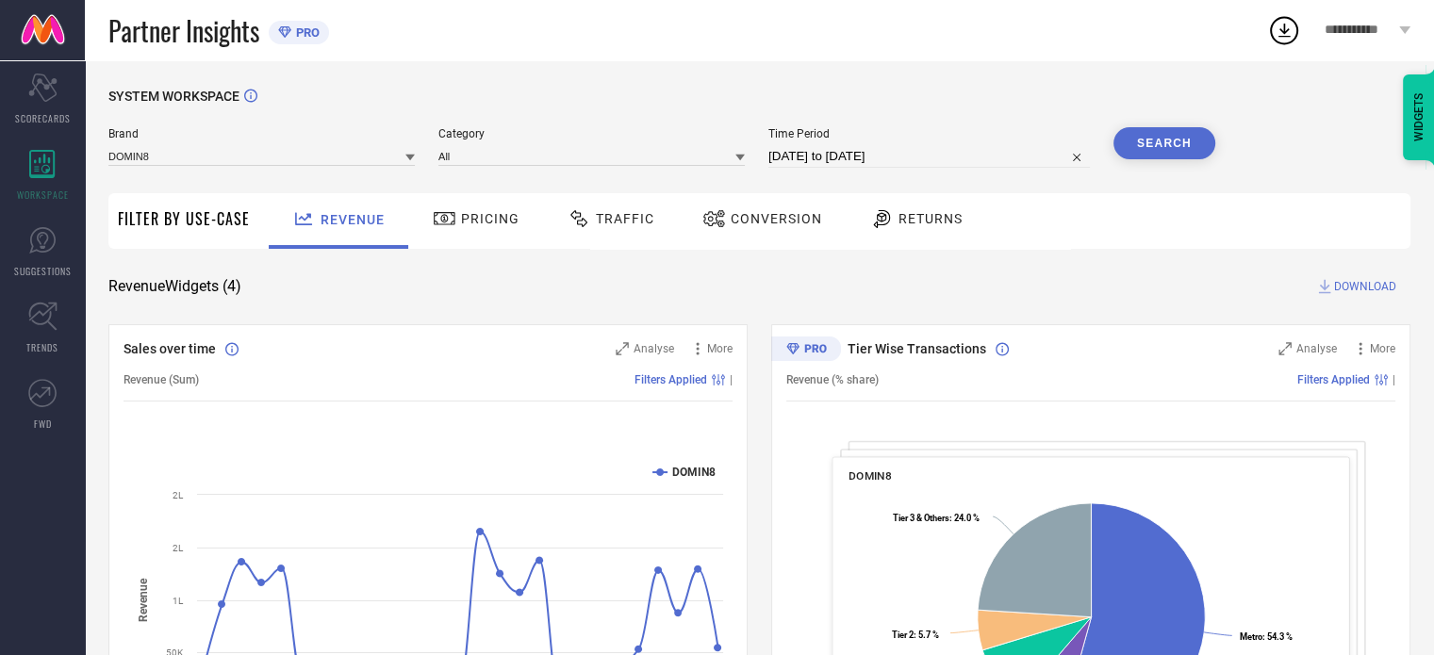
click at [495, 212] on span "Pricing" at bounding box center [490, 218] width 58 height 15
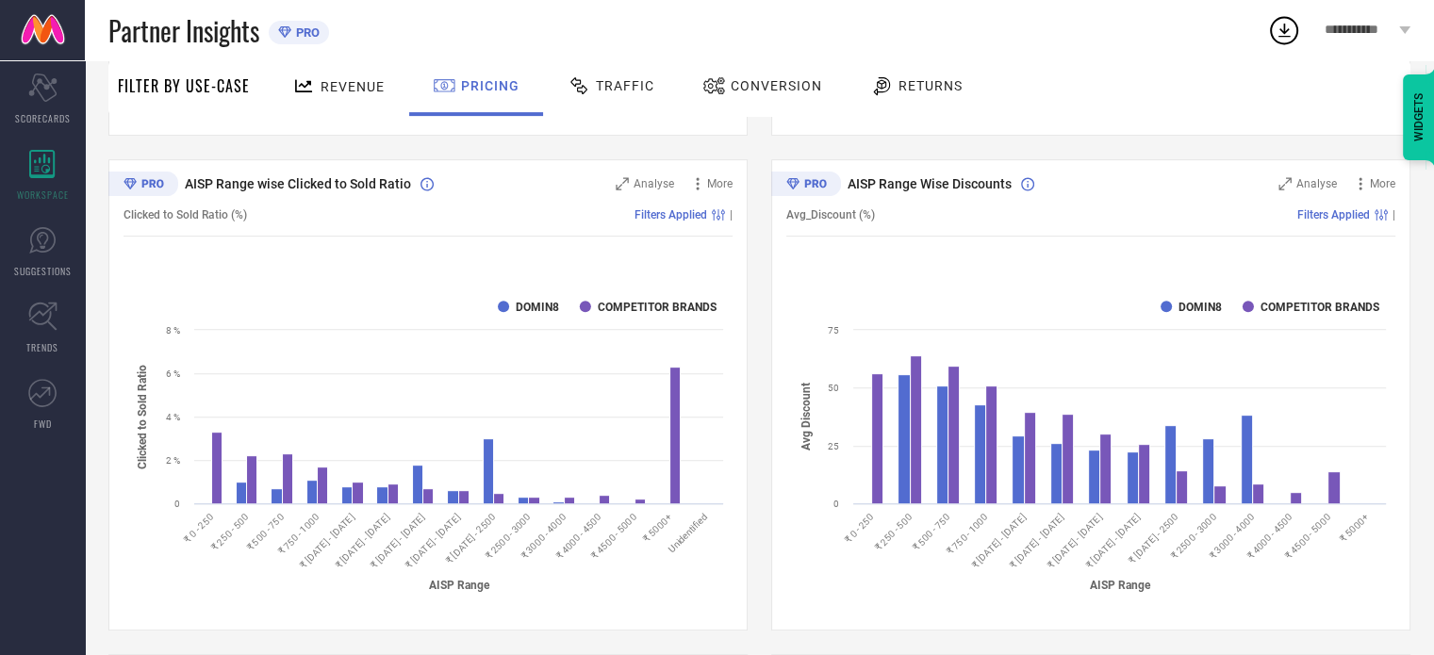
scroll to position [660, 0]
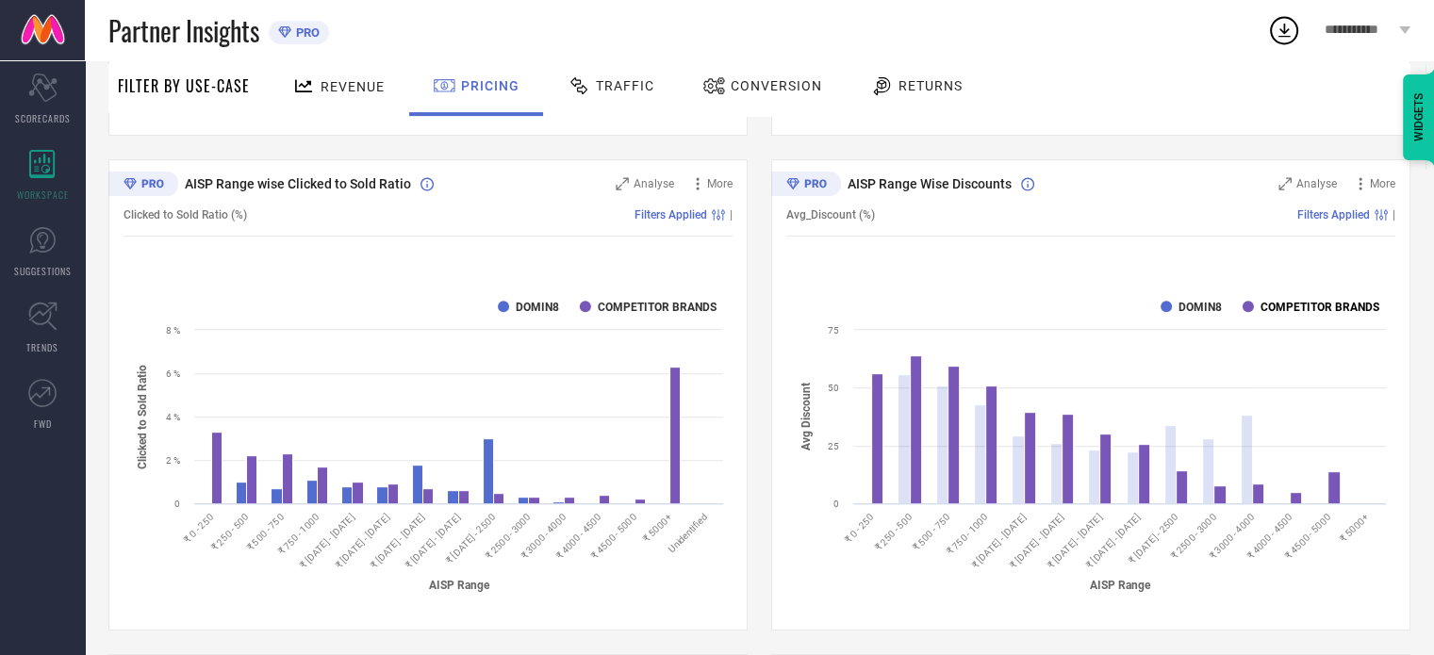
click at [1251, 306] on rect at bounding box center [1248, 306] width 11 height 11
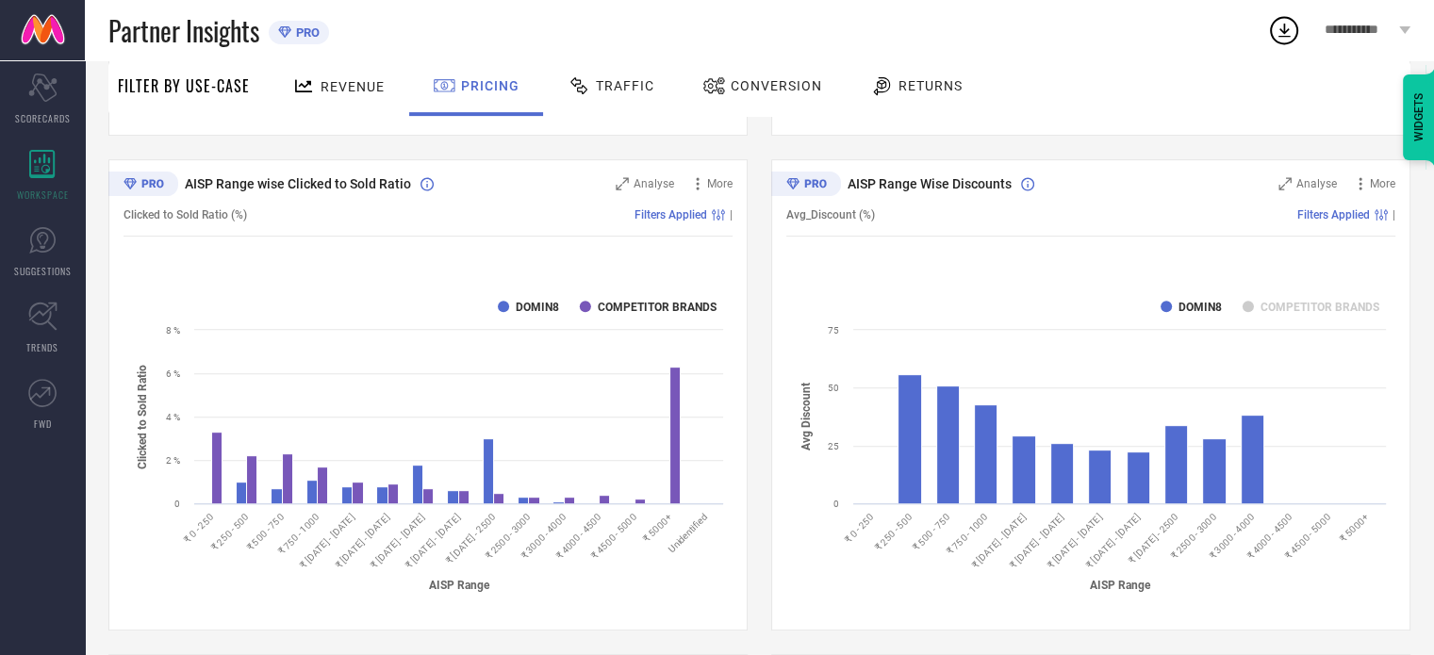
click at [596, 78] on span "Traffic" at bounding box center [625, 85] width 58 height 15
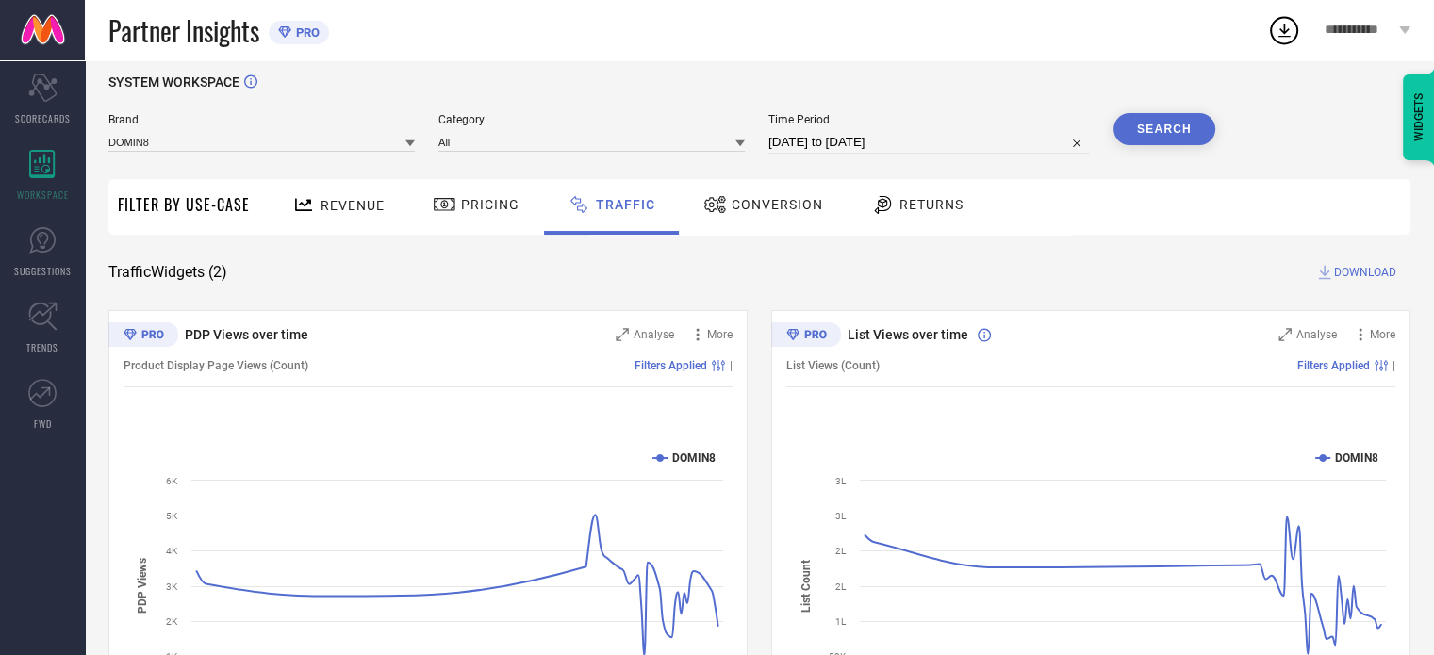
scroll to position [0, 0]
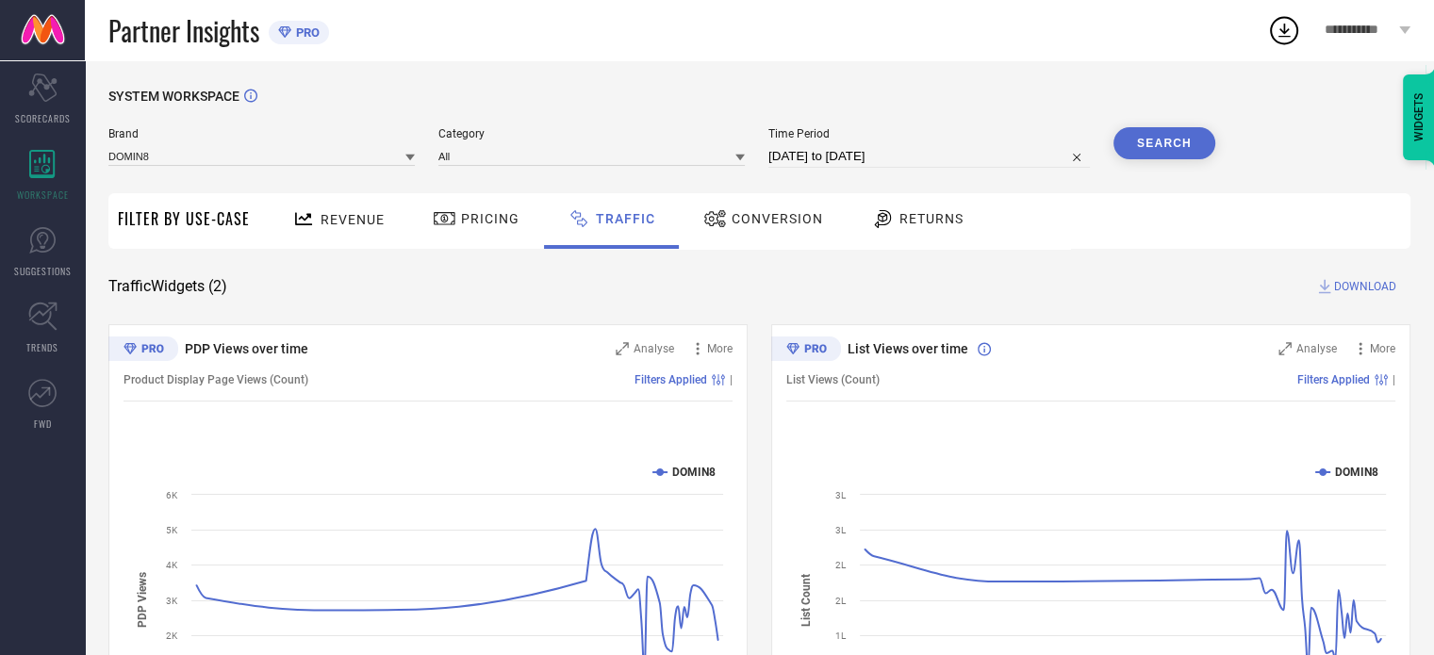
click at [773, 223] on span "Conversion" at bounding box center [777, 218] width 91 height 15
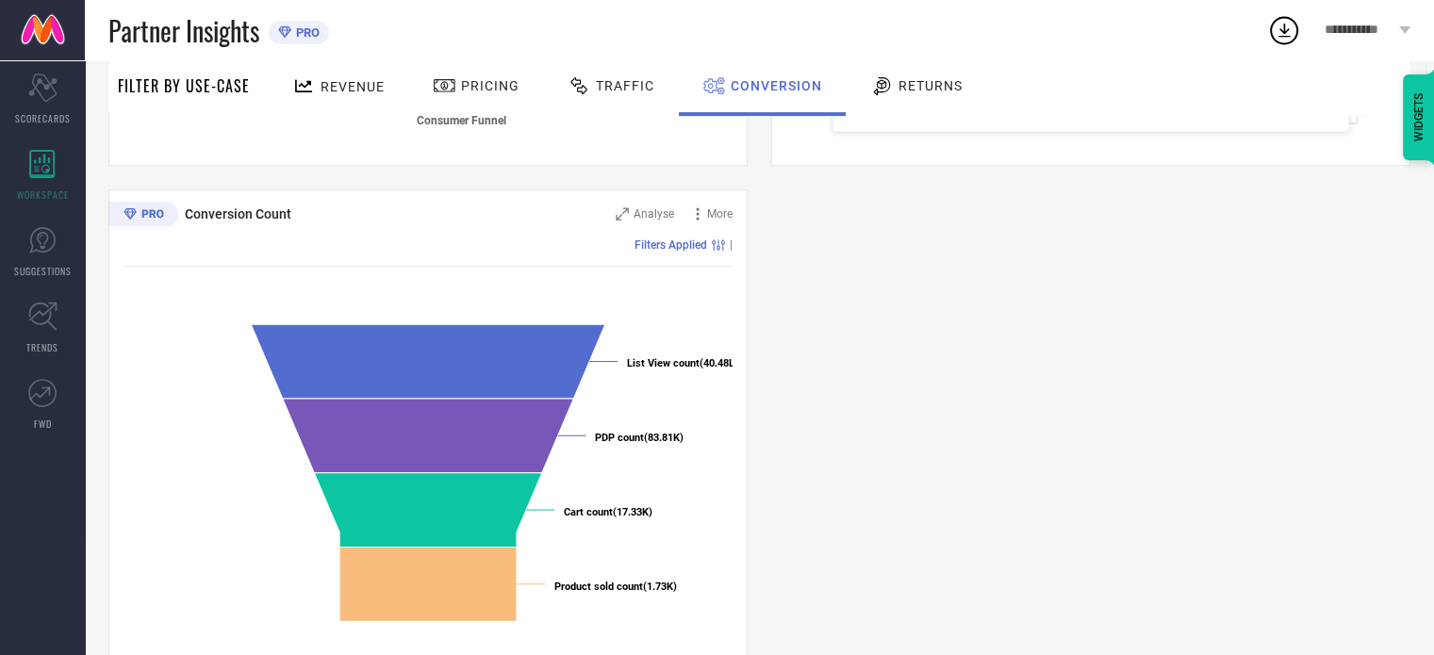
scroll to position [664, 0]
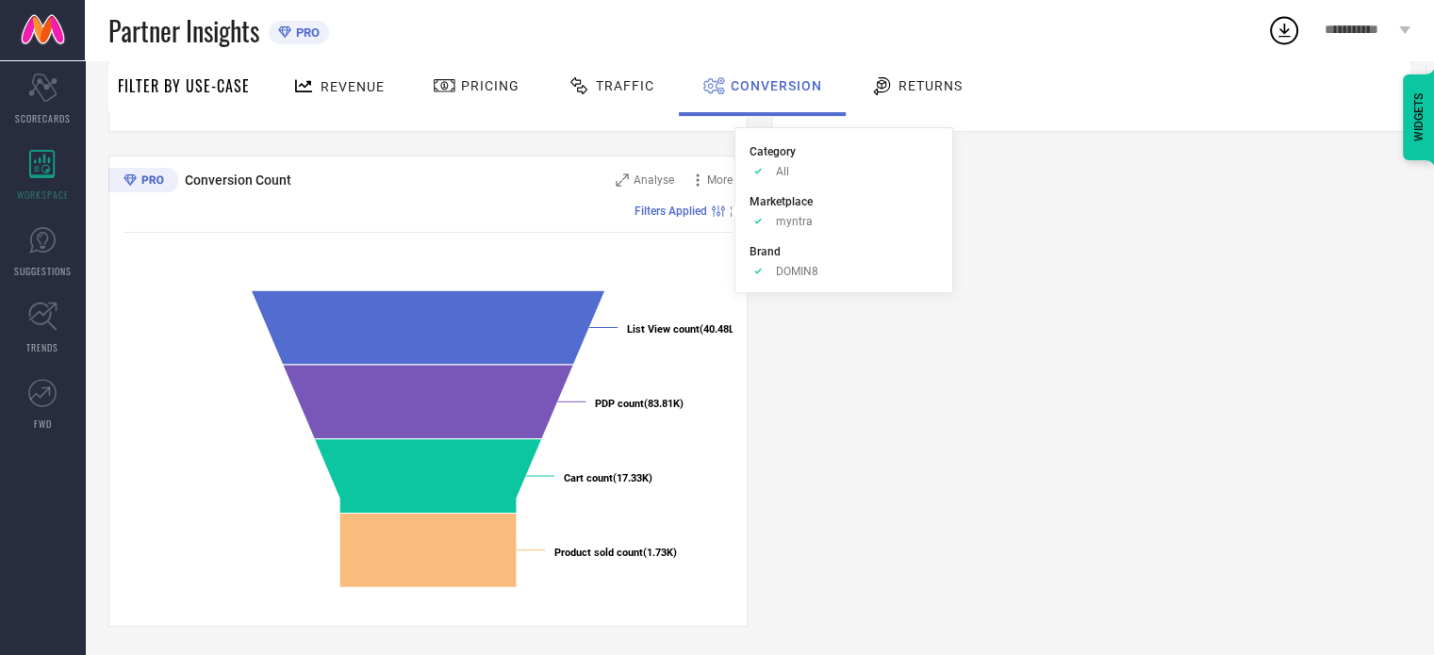
click at [702, 210] on span "Filters Applied" at bounding box center [671, 211] width 73 height 13
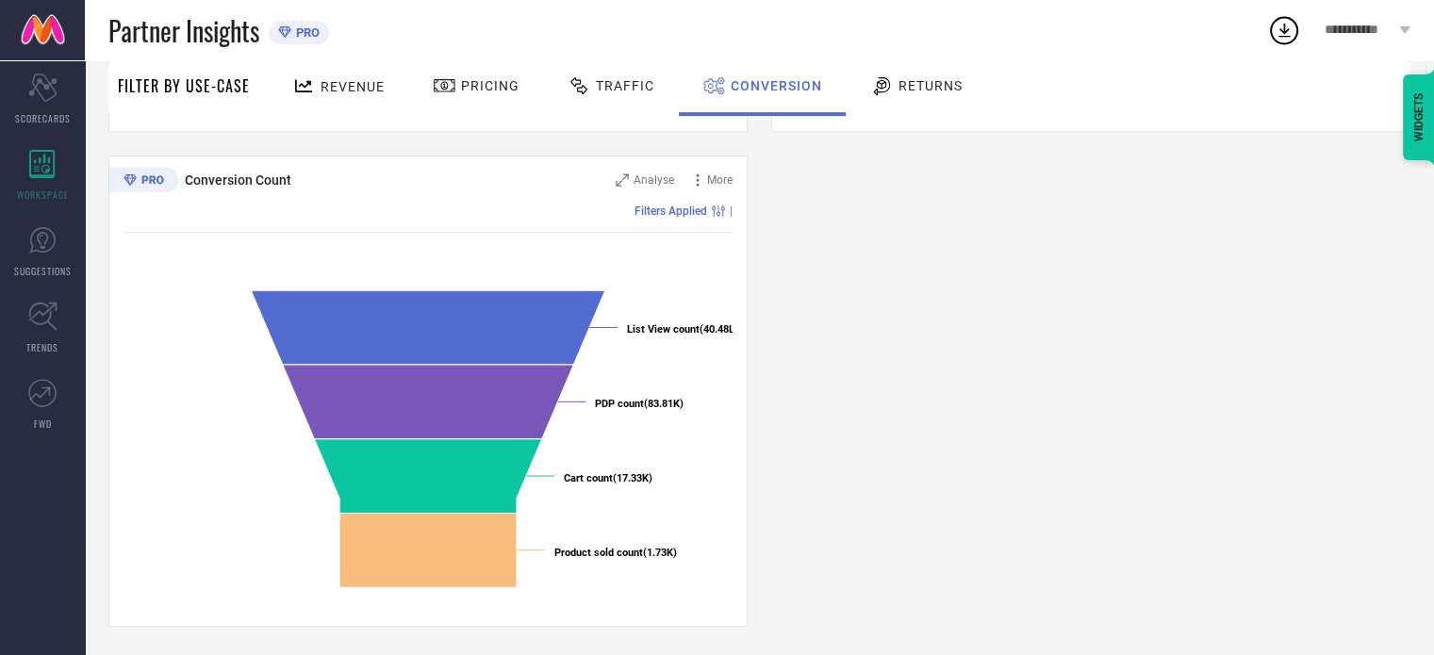
click at [708, 210] on div "Filters Applied" at bounding box center [682, 211] width 95 height 13
click at [719, 178] on span "More" at bounding box center [719, 179] width 25 height 13
click at [800, 237] on div "Conversion Ratios Analyse More Filters Applied | Created with Highcharts 9.3.3 …" at bounding box center [759, 144] width 1302 height 966
click at [647, 179] on span "Analyse" at bounding box center [654, 179] width 41 height 13
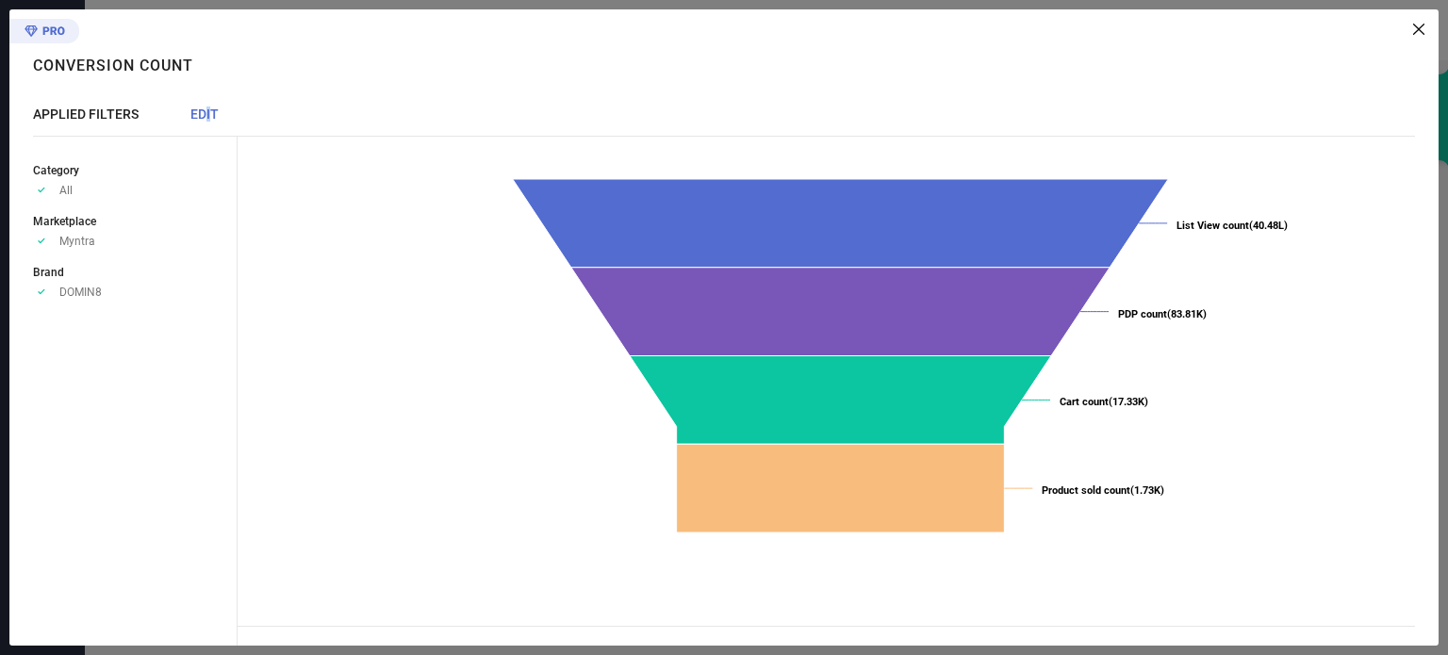
drag, startPoint x: 207, startPoint y: 103, endPoint x: 211, endPoint y: 114, distance: 11.9
click at [211, 114] on div "Conversion Count Conversion Count APPLIED FILTERS EDIT Category Approve /Desele…" at bounding box center [123, 327] width 228 height 636
click at [211, 114] on span "EDIT" at bounding box center [204, 114] width 28 height 15
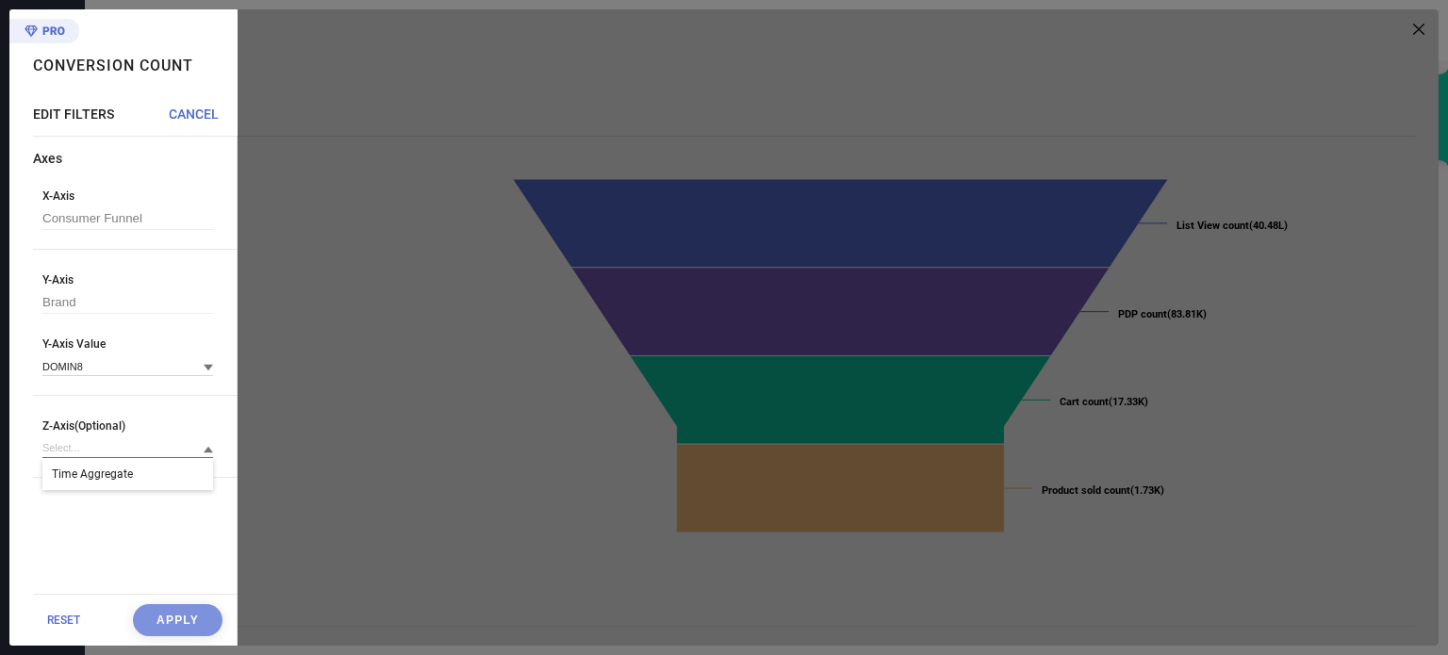
click at [113, 451] on input at bounding box center [127, 448] width 171 height 20
click at [119, 481] on span "Time Aggregate" at bounding box center [92, 474] width 81 height 13
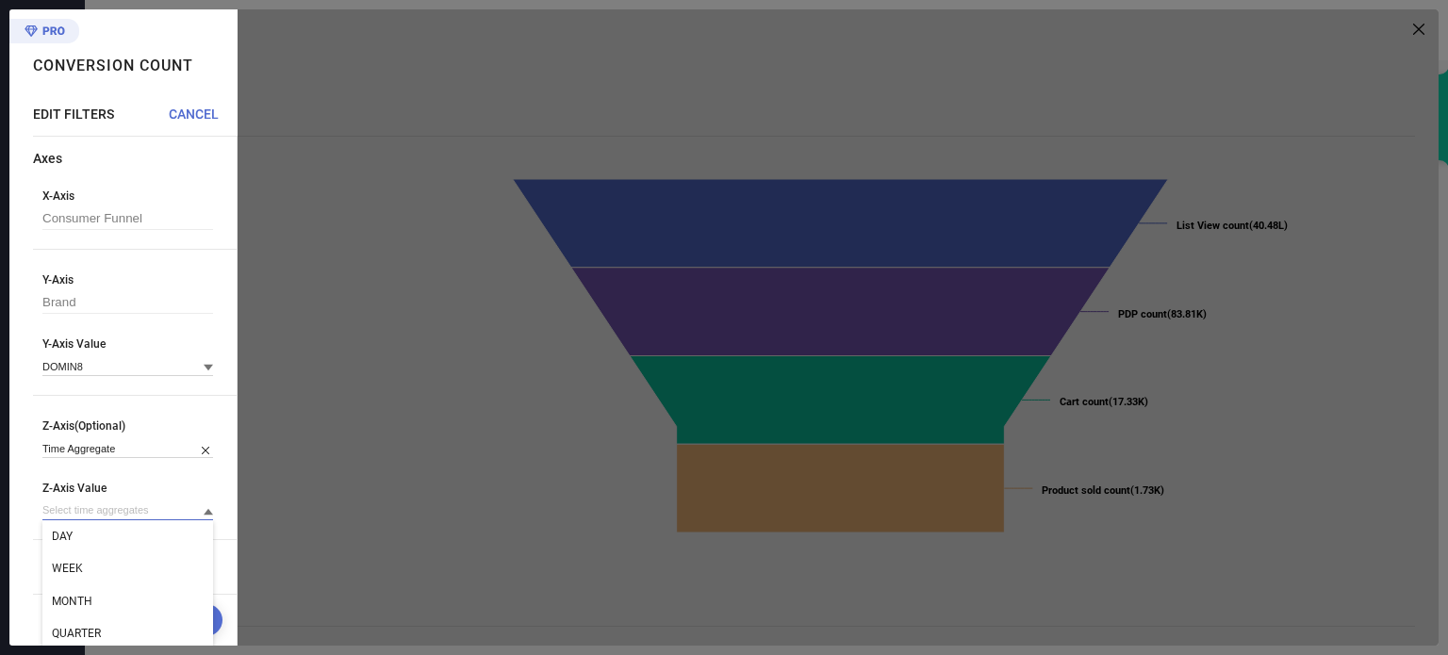
click at [128, 518] on input at bounding box center [127, 511] width 171 height 20
click at [203, 111] on span "CANCEL" at bounding box center [194, 114] width 50 height 15
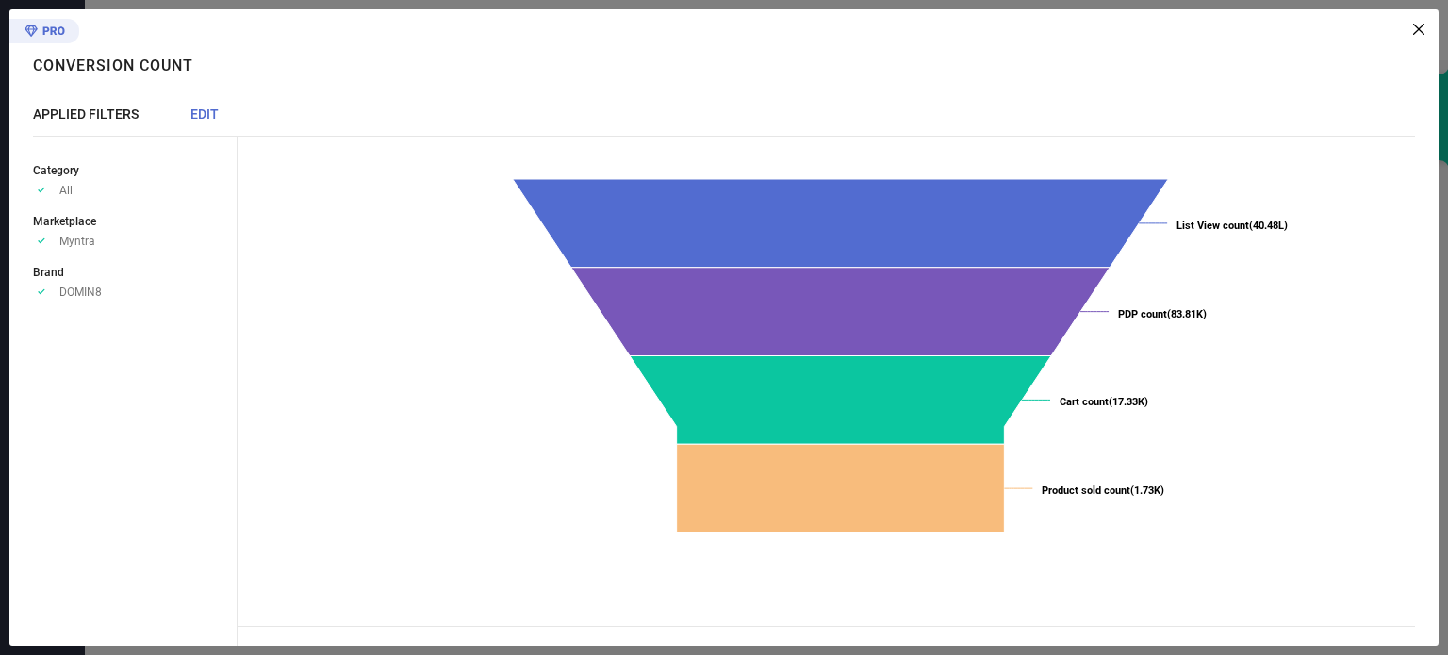
click at [1418, 28] on icon at bounding box center [1418, 29] width 11 height 11
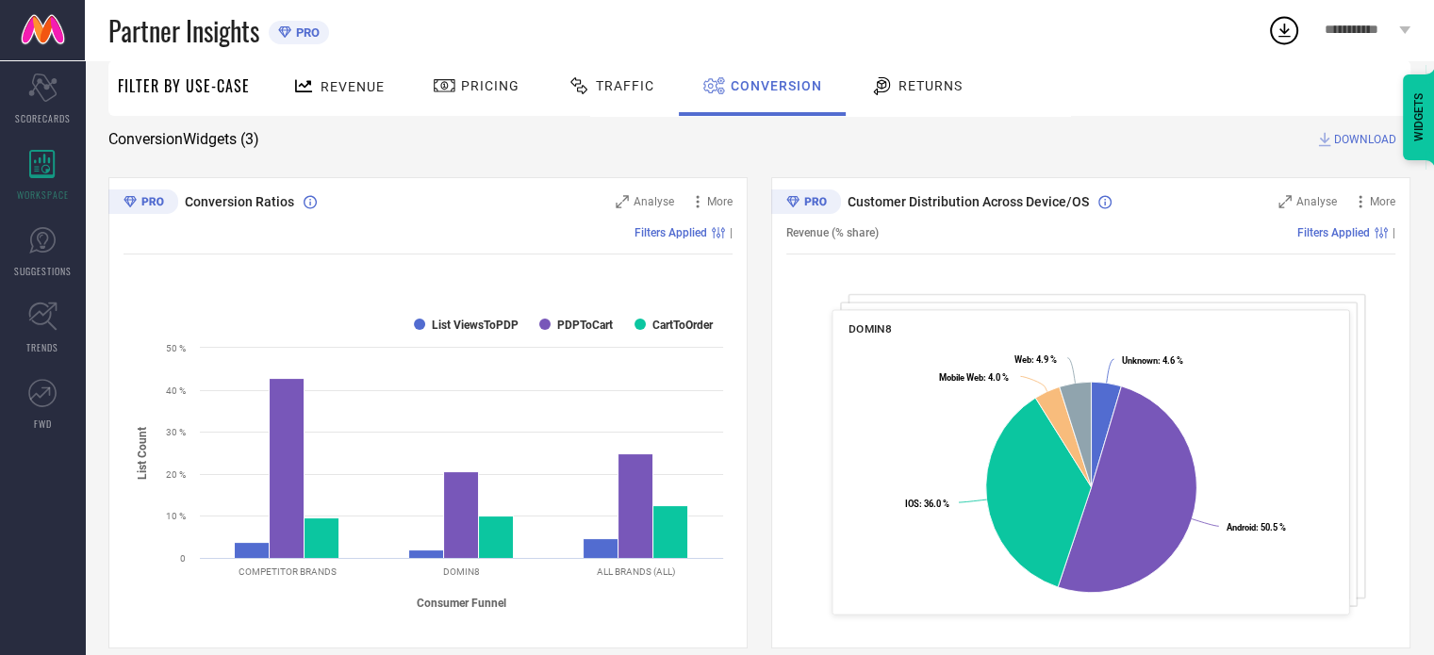
scroll to position [35, 0]
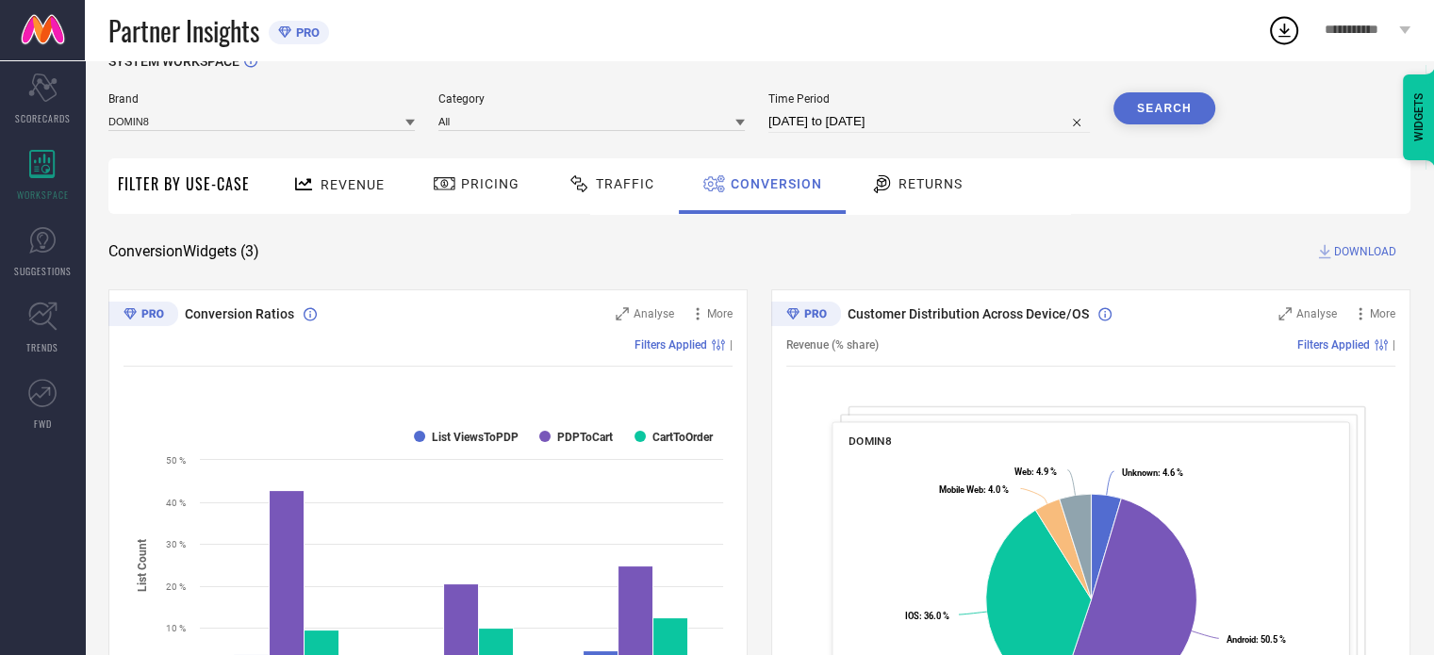
click at [912, 203] on div "Returns" at bounding box center [917, 186] width 140 height 56
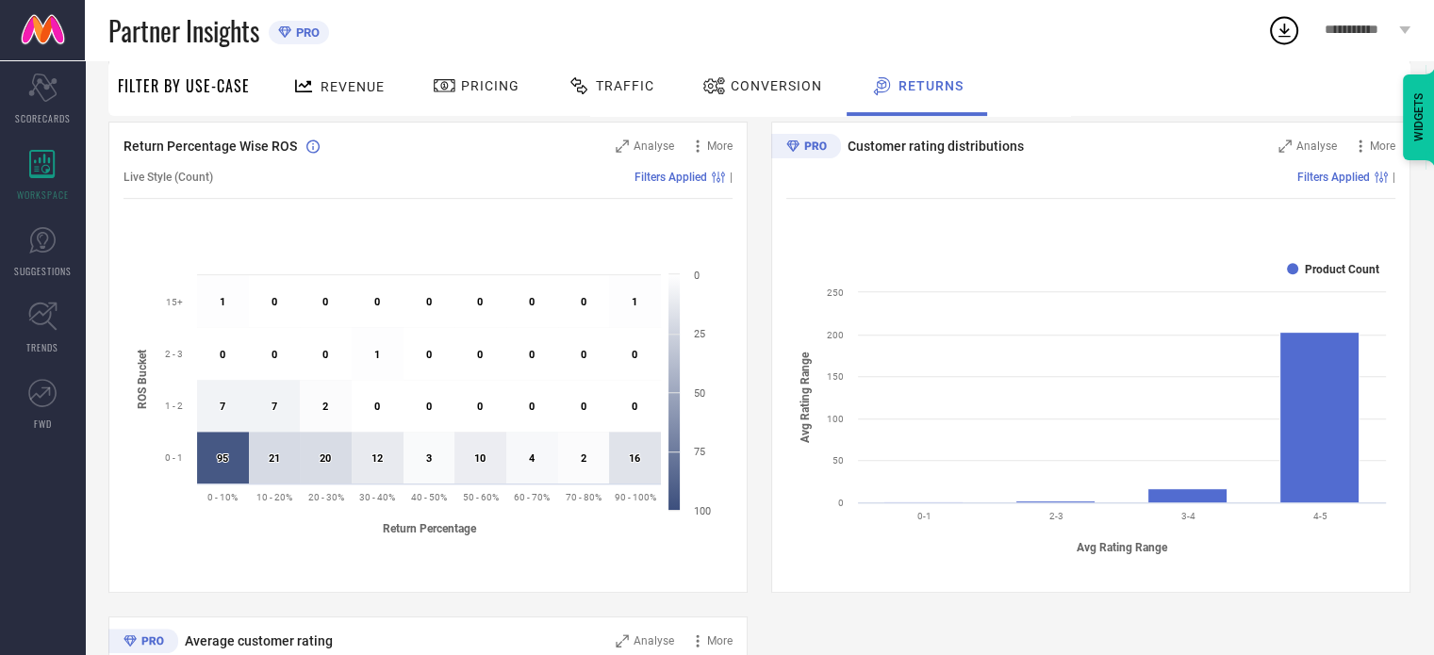
scroll to position [698, 0]
click at [640, 447] on icon at bounding box center [635, 458] width 52 height 52
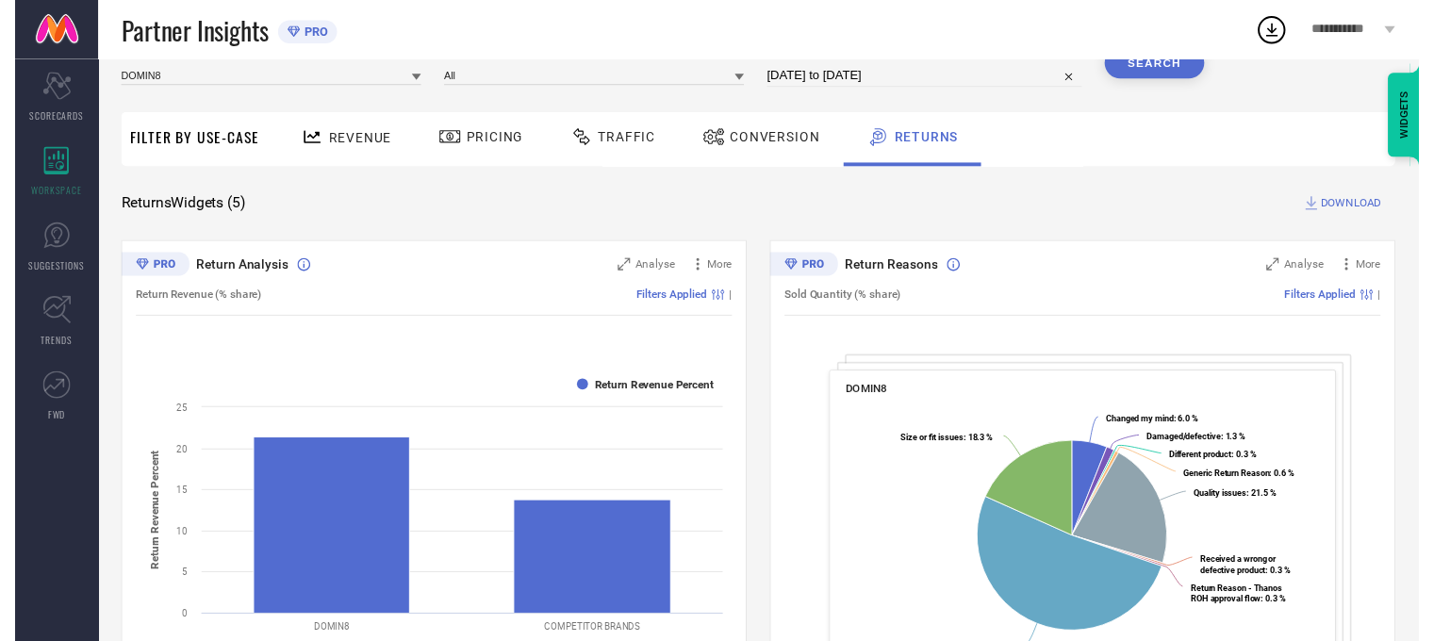
scroll to position [0, 0]
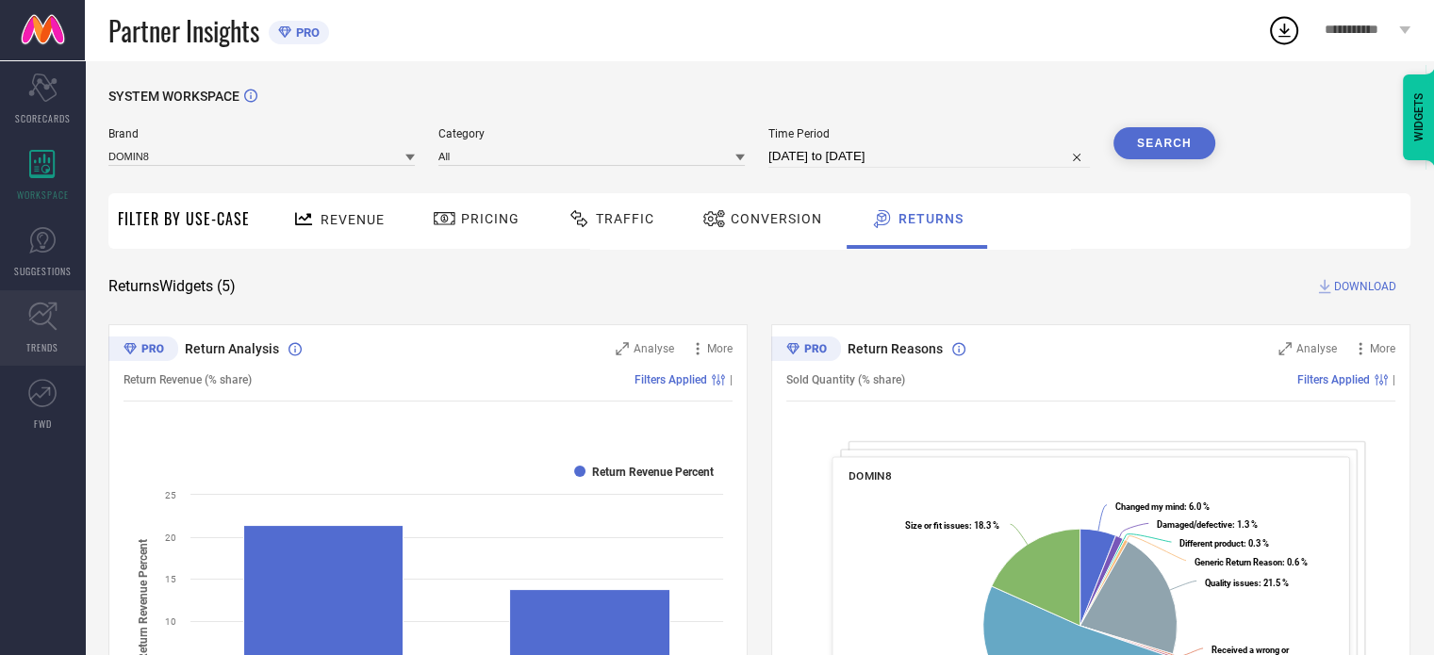
click at [52, 327] on icon at bounding box center [42, 317] width 28 height 28
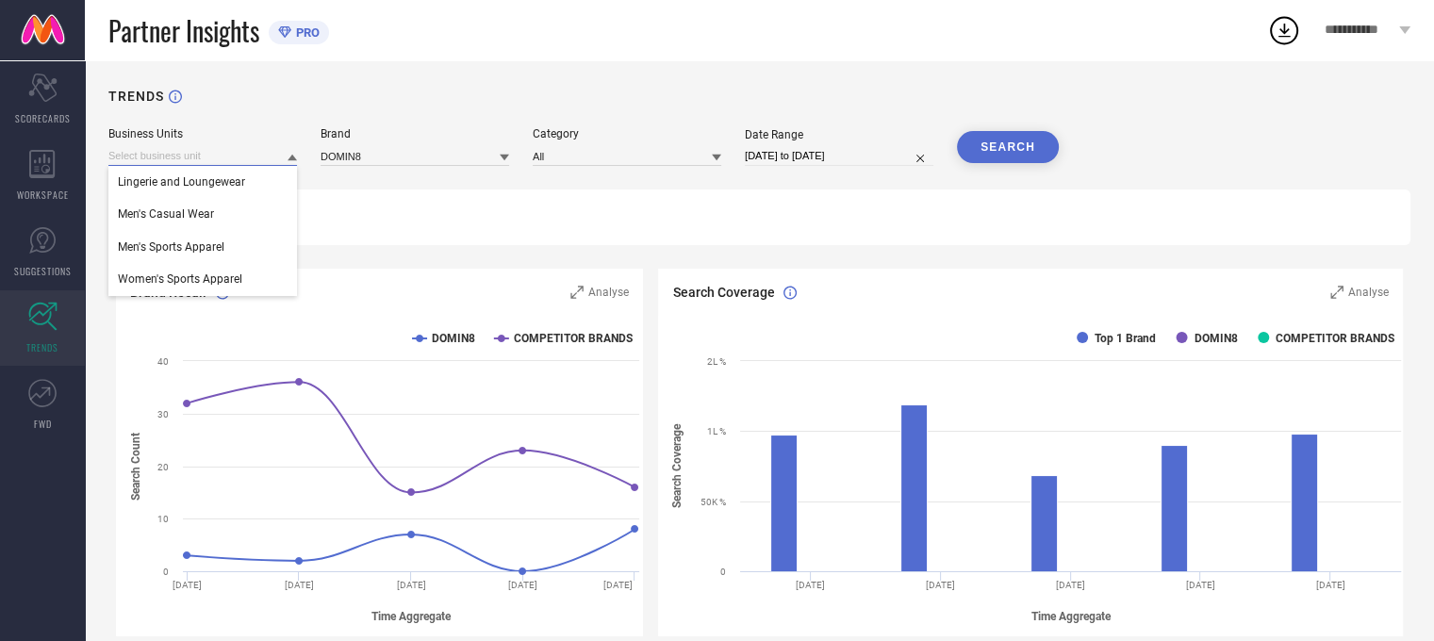
click at [236, 157] on input at bounding box center [202, 156] width 189 height 20
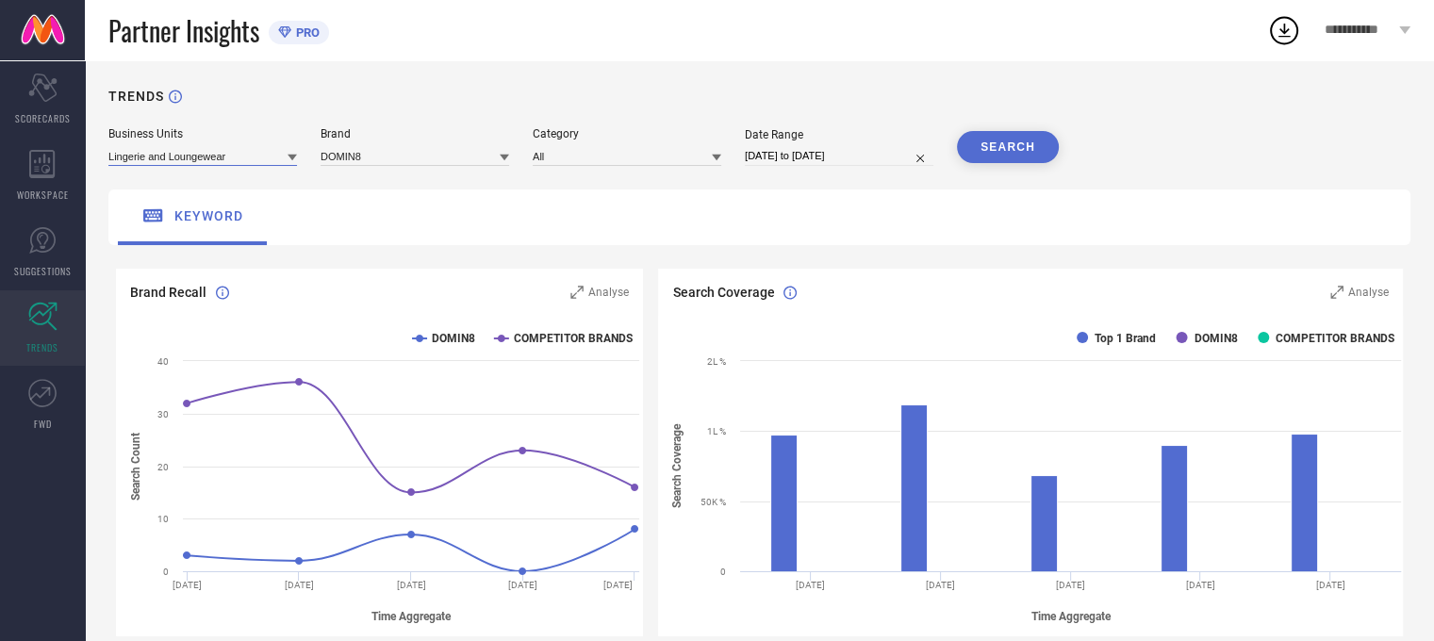
click at [239, 160] on input at bounding box center [202, 156] width 189 height 20
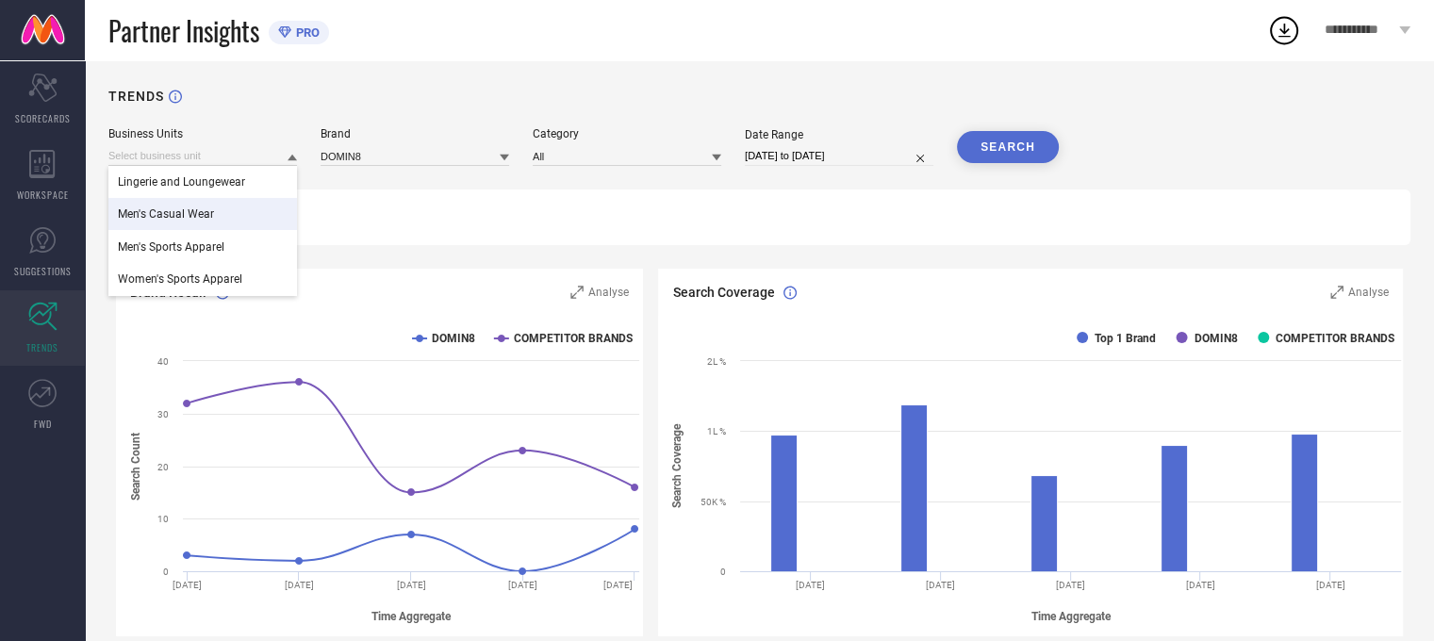
click at [224, 216] on div "Men's Casual Wear" at bounding box center [202, 214] width 189 height 32
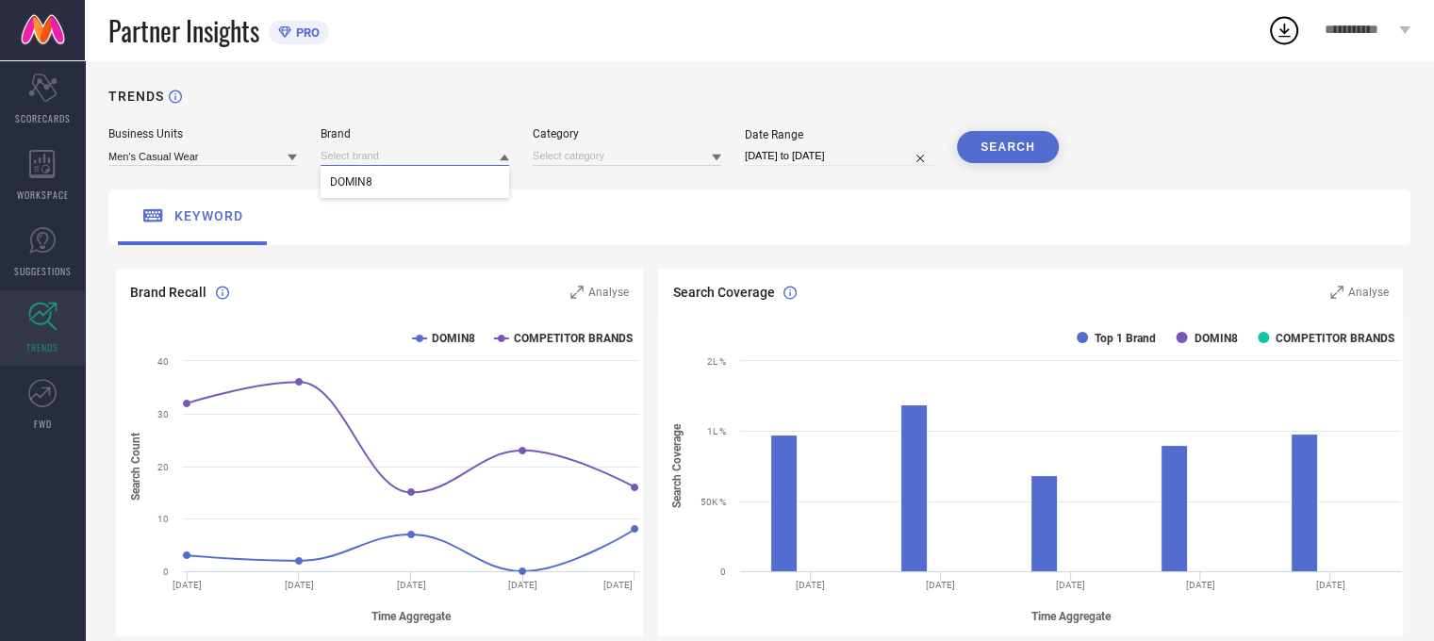
click at [449, 161] on input at bounding box center [415, 156] width 189 height 20
drag, startPoint x: 443, startPoint y: 156, endPoint x: 364, endPoint y: 157, distance: 79.2
click at [364, 157] on input at bounding box center [415, 156] width 189 height 20
click at [362, 164] on input at bounding box center [415, 156] width 189 height 20
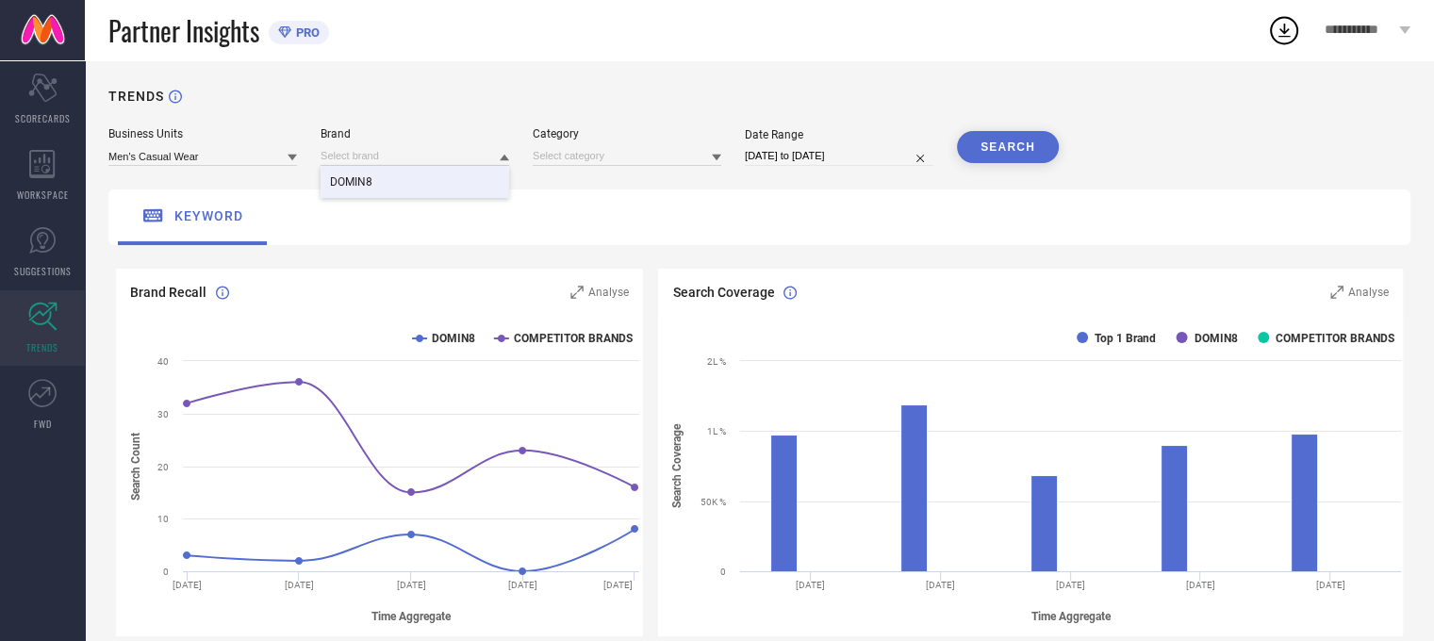
click at [366, 178] on span "DOMIN8" at bounding box center [351, 181] width 42 height 13
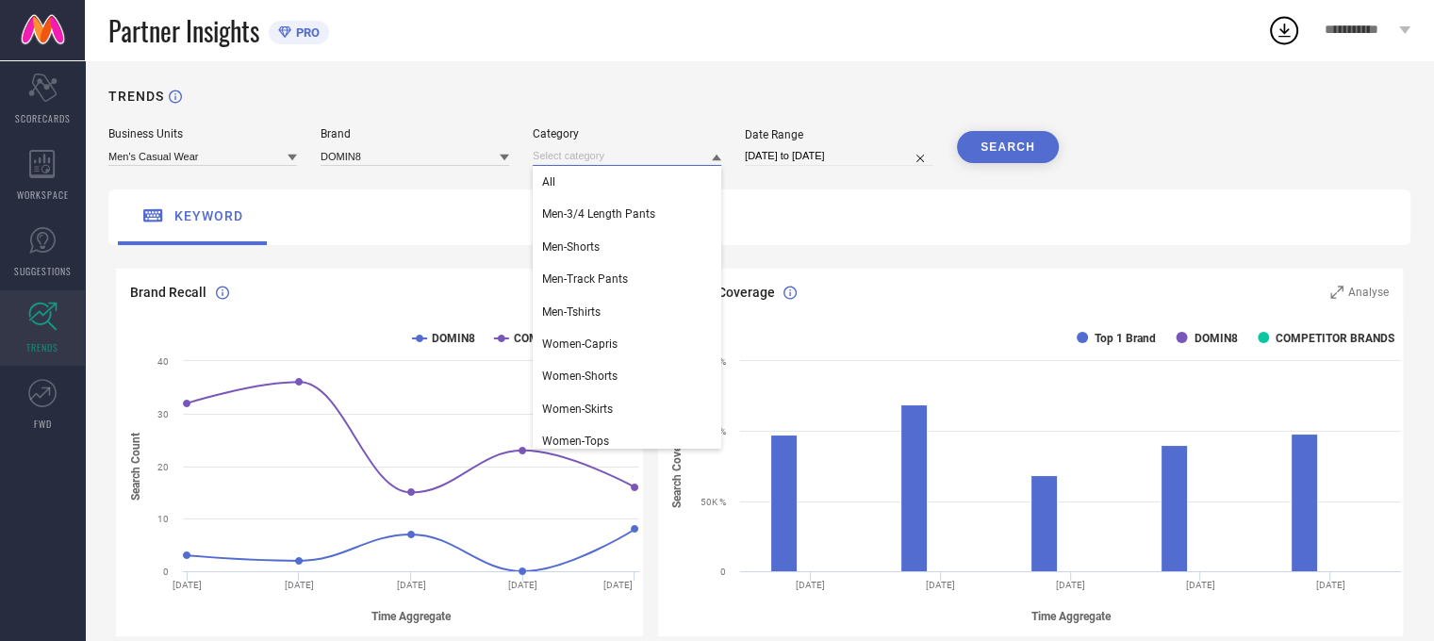
click at [572, 149] on input at bounding box center [627, 156] width 189 height 20
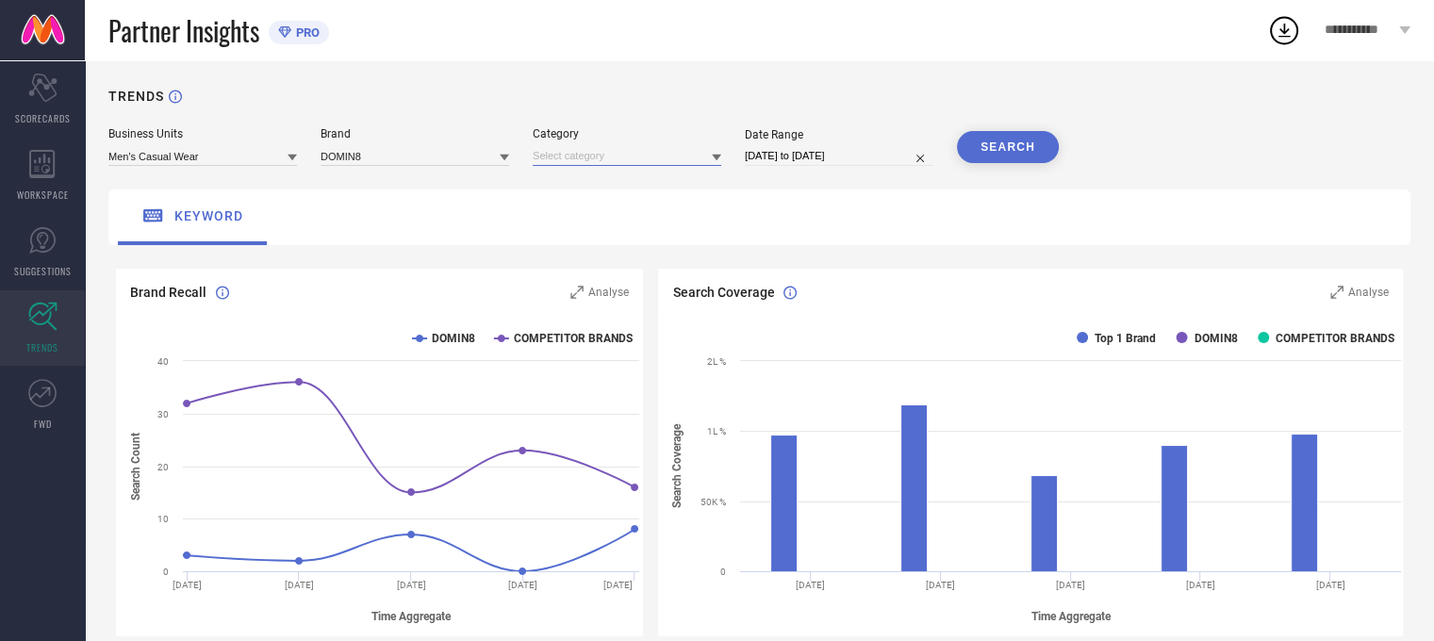
click at [575, 160] on input at bounding box center [627, 156] width 189 height 20
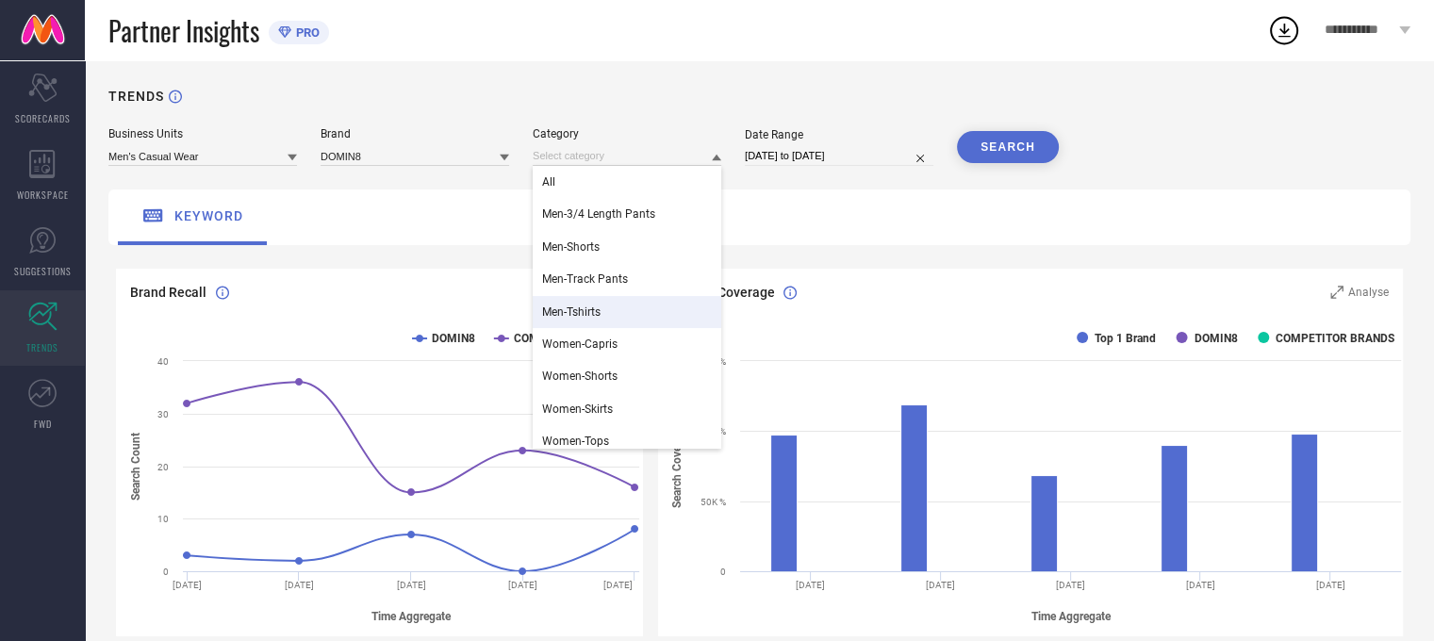
click at [579, 305] on div "Men-Tshirts" at bounding box center [627, 312] width 189 height 32
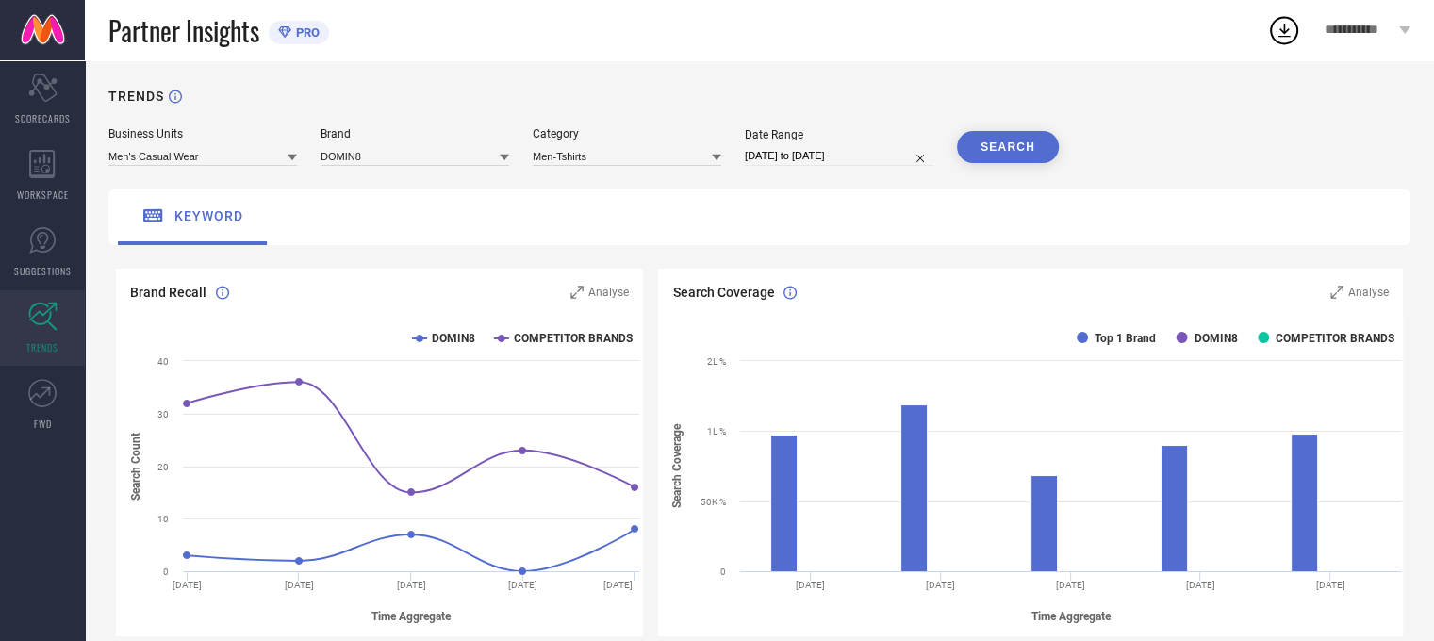
select select "6"
select select "2025"
select select "7"
select select "2025"
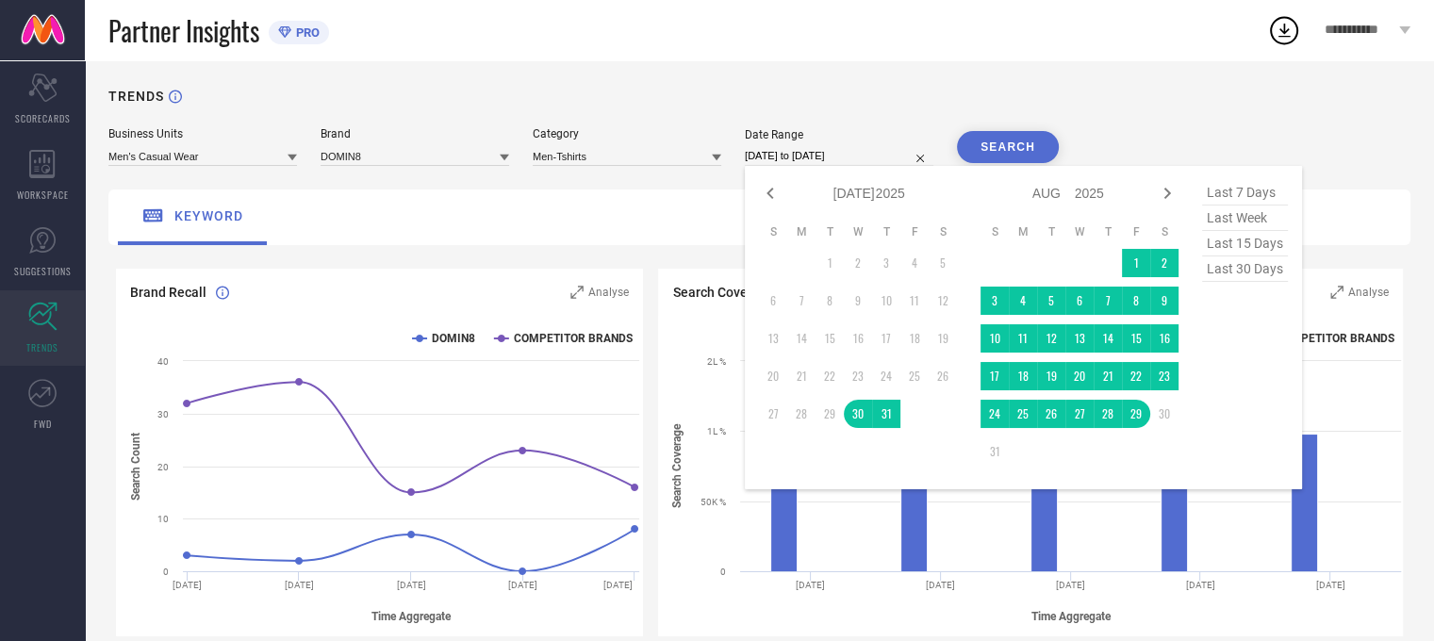
click at [849, 159] on input "[DATE] to [DATE]" at bounding box center [839, 156] width 189 height 20
click at [1248, 264] on span "last 30 days" at bounding box center [1245, 268] width 86 height 25
type input "[DATE] to [DATE]"
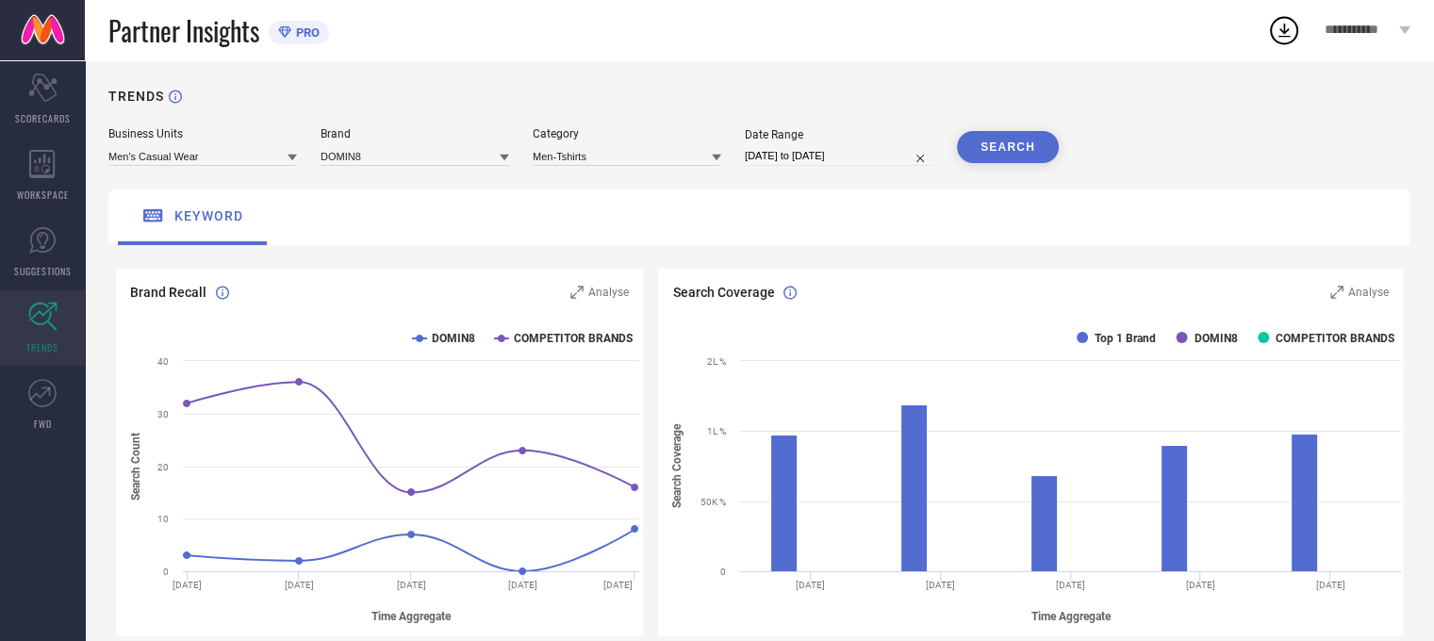
click at [1015, 154] on button "SEARCH" at bounding box center [1008, 147] width 102 height 32
